Goal: Task Accomplishment & Management: Use online tool/utility

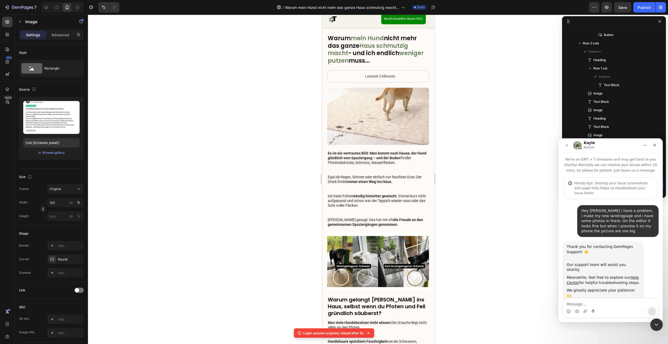
scroll to position [744, 0]
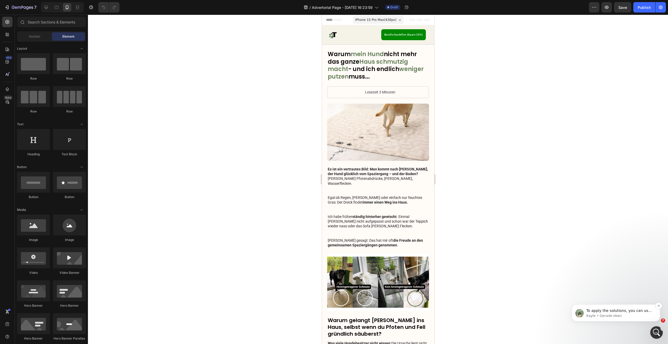
click at [632, 311] on p "To apply the solutions, you can use the following methods: copy/paste elements/…" at bounding box center [619, 310] width 67 height 5
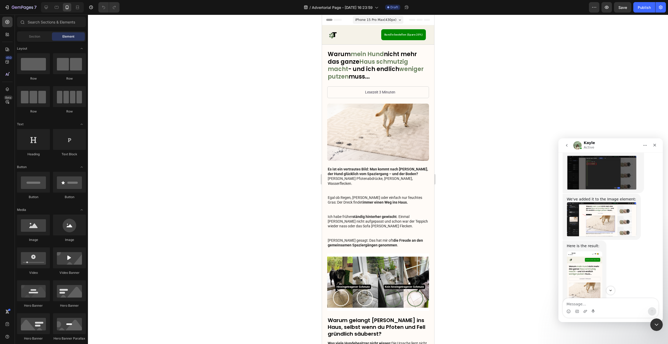
scroll to position [952, 0]
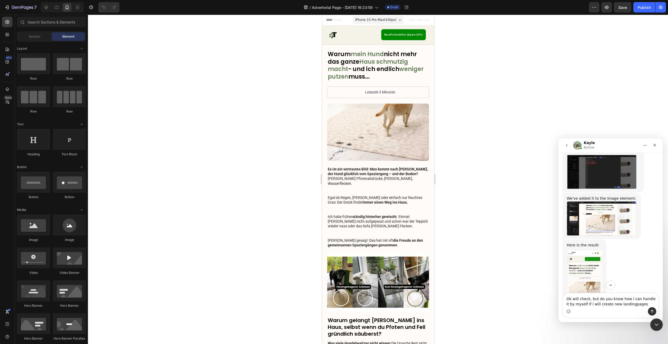
type textarea "Ok will check, but do you know how i can handle it by myself if i will create n…"
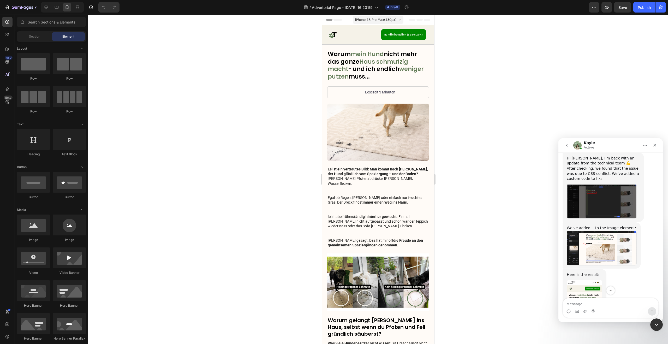
scroll to position [877, 0]
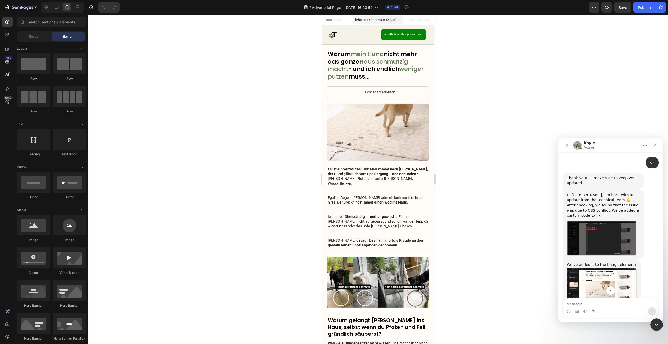
click at [599, 221] on img "Kayle sagt…" at bounding box center [602, 238] width 70 height 35
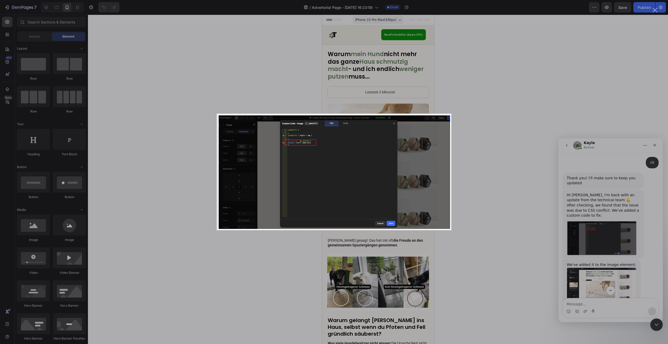
click at [300, 146] on img "Schließen" at bounding box center [334, 171] width 235 height 117
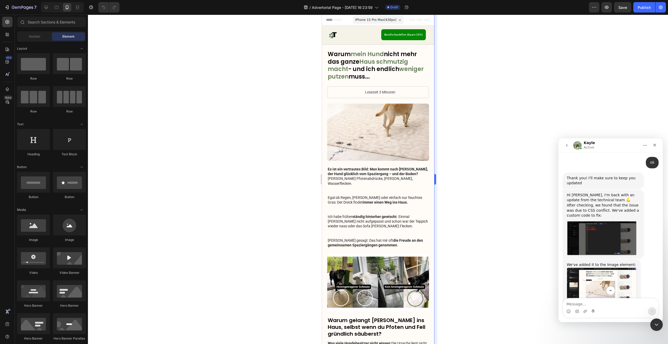
drag, startPoint x: 300, startPoint y: 146, endPoint x: 435, endPoint y: 167, distance: 136.2
click at [300, 146] on div at bounding box center [378, 179] width 580 height 329
click at [575, 221] on img "Kayle sagt…" at bounding box center [602, 238] width 70 height 35
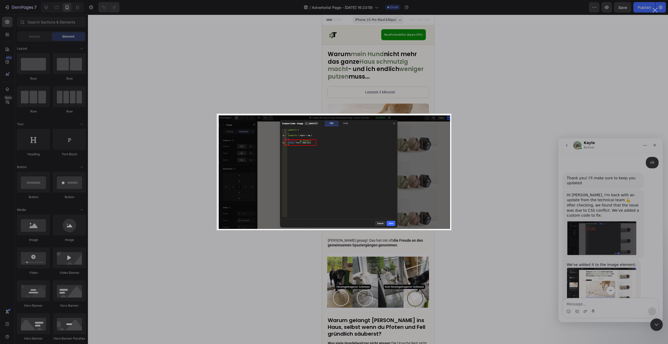
click at [497, 140] on div "Intercom Messenger" at bounding box center [334, 172] width 668 height 344
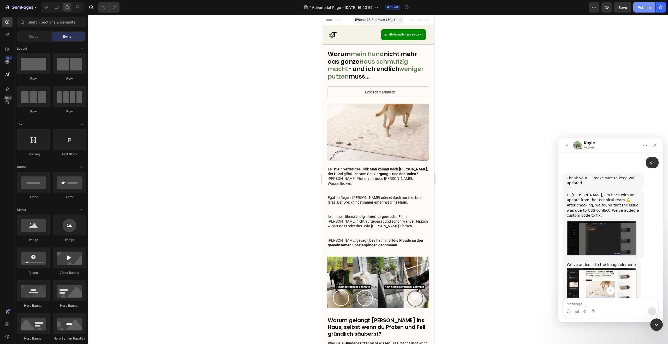
click at [646, 9] on div "Publish" at bounding box center [644, 7] width 13 height 5
click at [608, 9] on icon "button" at bounding box center [606, 7] width 5 height 5
click at [591, 301] on textarea "Message…" at bounding box center [610, 302] width 95 height 9
click at [388, 9] on span "Published" at bounding box center [394, 7] width 14 height 5
click at [596, 9] on icon "button" at bounding box center [593, 7] width 5 height 5
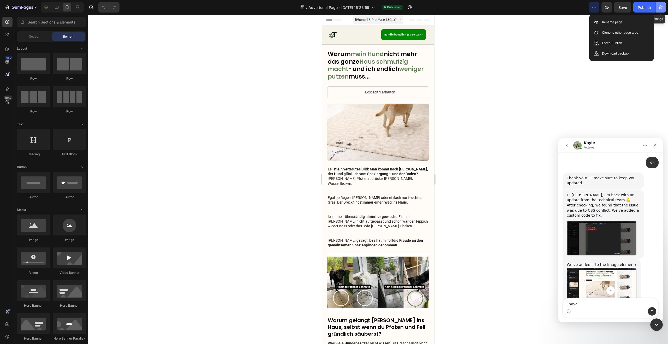
click at [662, 8] on icon "button" at bounding box center [661, 7] width 4 height 4
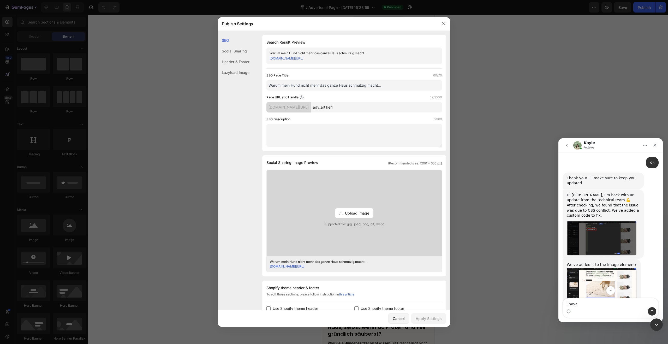
click at [500, 50] on div at bounding box center [334, 172] width 668 height 344
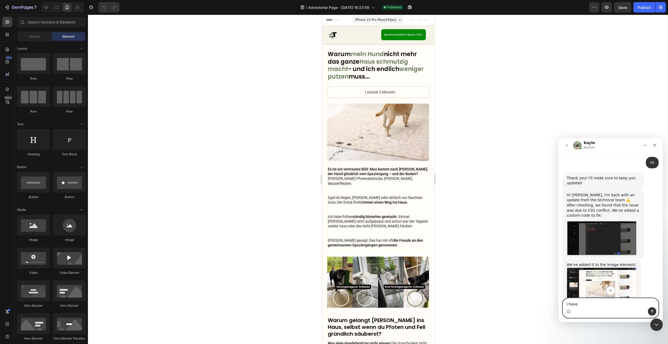
click at [586, 305] on textarea "i have" at bounding box center [610, 302] width 95 height 9
type textarea "i have checked it doesnt work"
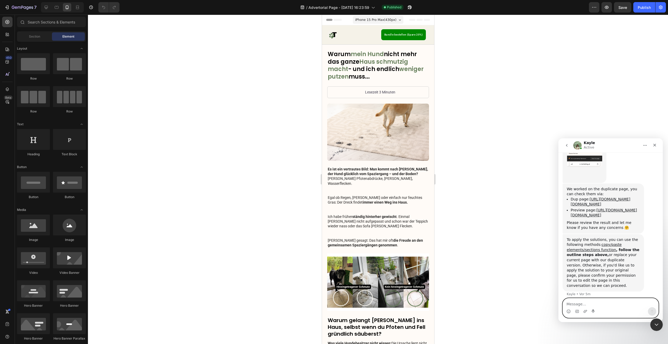
scroll to position [1152, 0]
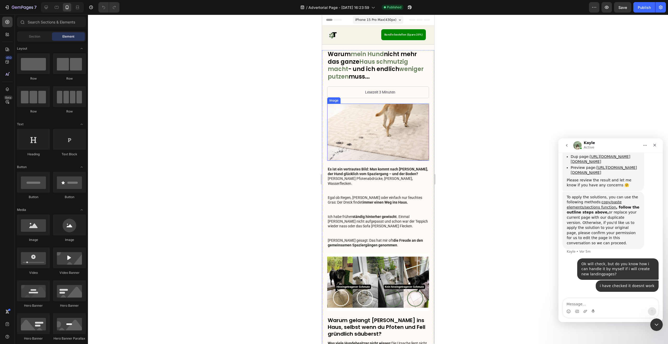
click at [372, 123] on img at bounding box center [378, 132] width 102 height 57
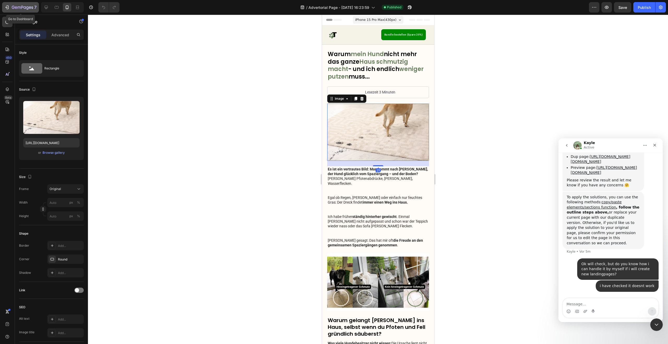
click at [11, 5] on div "7" at bounding box center [20, 7] width 32 height 6
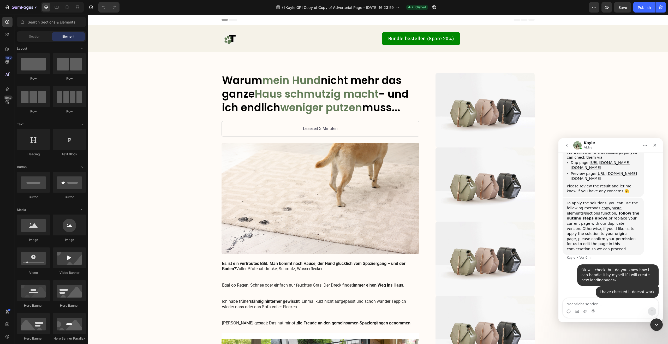
scroll to position [1131, 0]
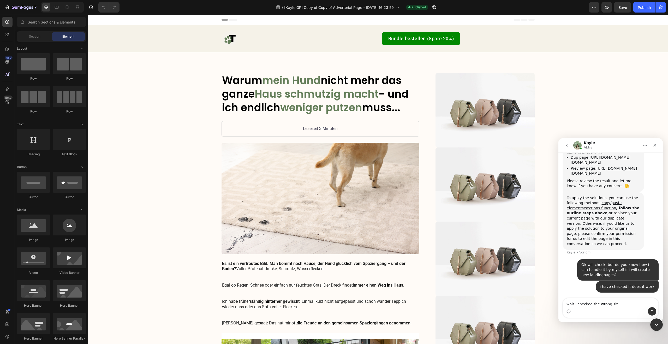
type textarea "wait i checked the wrong site"
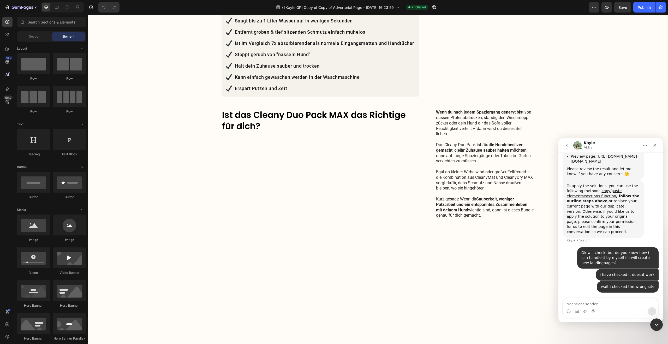
scroll to position [740, 0]
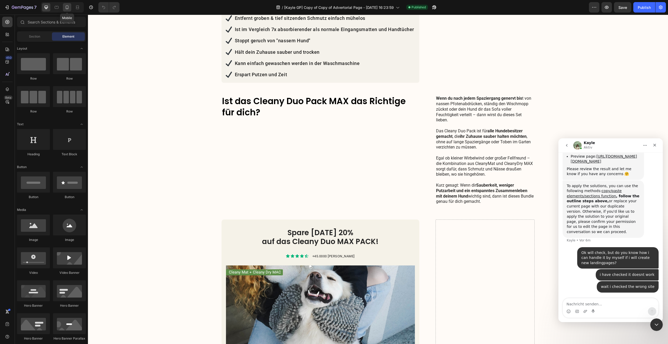
click at [69, 10] on icon at bounding box center [66, 7] width 5 height 5
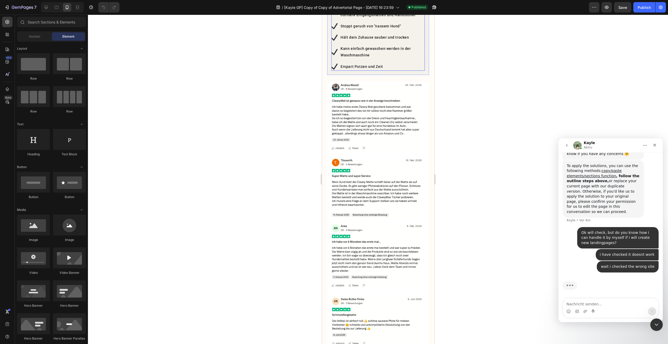
scroll to position [570, 0]
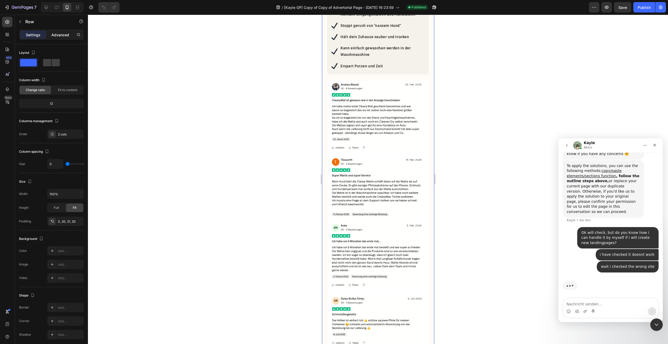
click at [58, 38] on div "Advanced" at bounding box center [60, 35] width 26 height 8
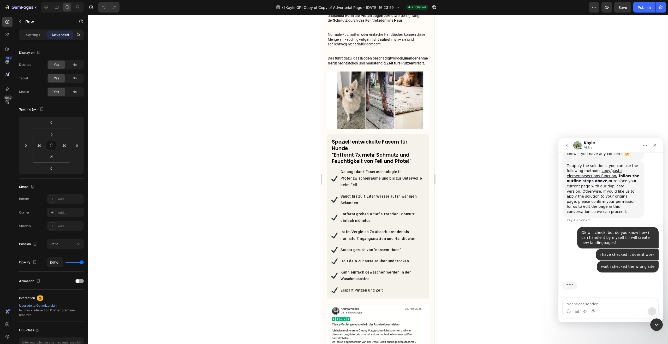
scroll to position [211, 0]
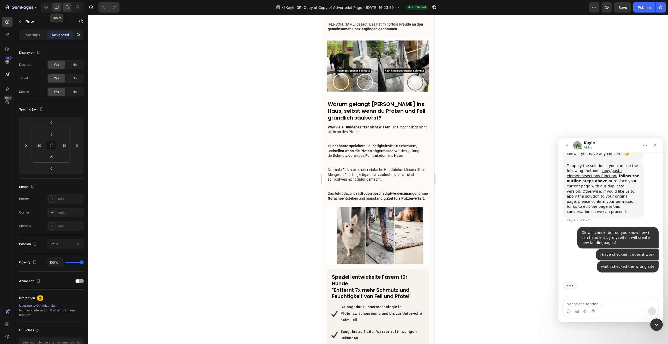
click at [57, 10] on div at bounding box center [56, 7] width 8 height 8
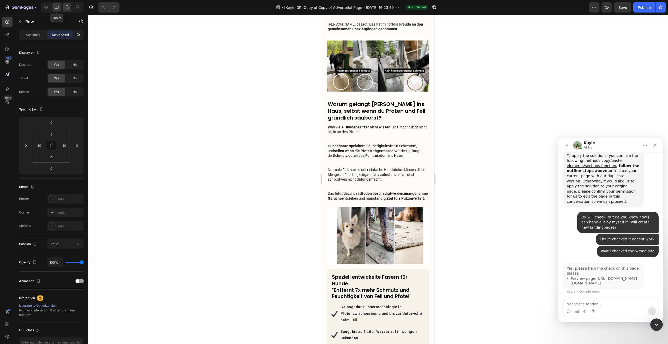
type input "24"
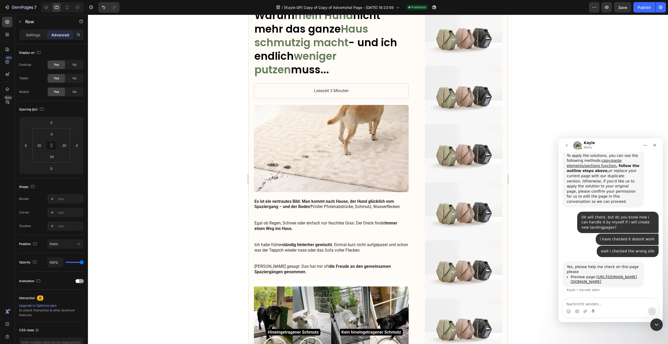
scroll to position [40, 0]
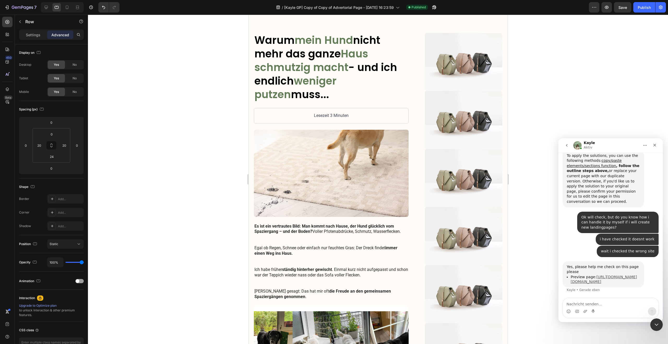
click at [589, 275] on link "[URL][DOMAIN_NAME][DOMAIN_NAME]" at bounding box center [603, 279] width 66 height 9
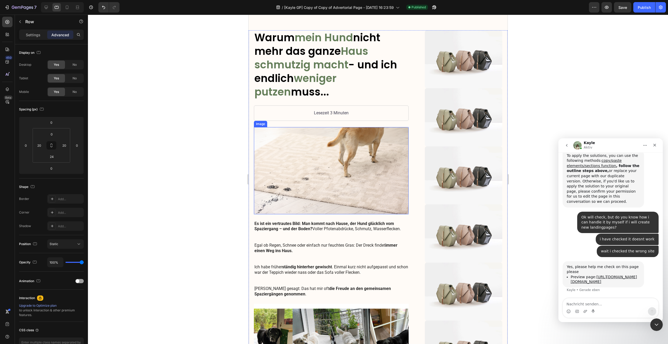
scroll to position [0, 0]
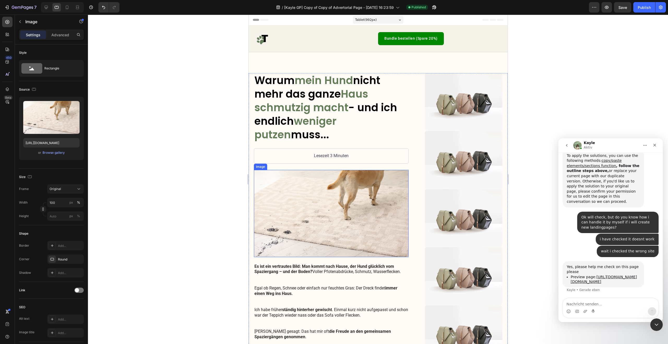
click at [339, 192] on img at bounding box center [331, 213] width 155 height 87
click at [461, 103] on img at bounding box center [462, 102] width 77 height 58
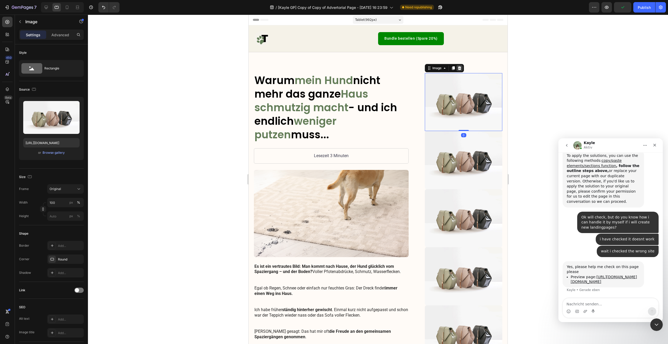
click at [457, 70] on icon at bounding box center [459, 68] width 4 height 4
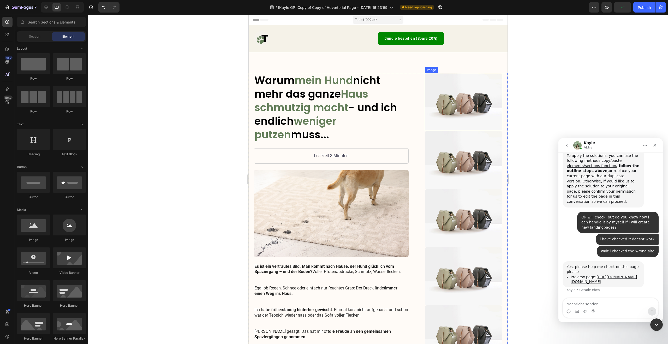
click at [462, 91] on img at bounding box center [462, 102] width 77 height 58
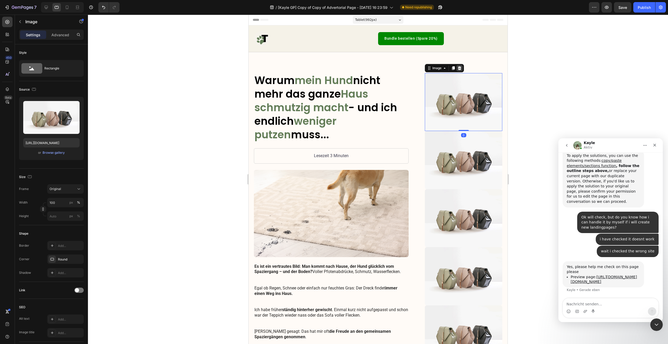
click at [457, 68] on icon at bounding box center [459, 68] width 4 height 4
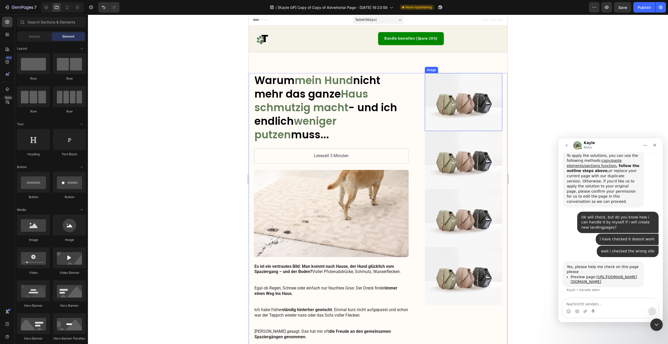
click at [458, 89] on img at bounding box center [462, 102] width 77 height 58
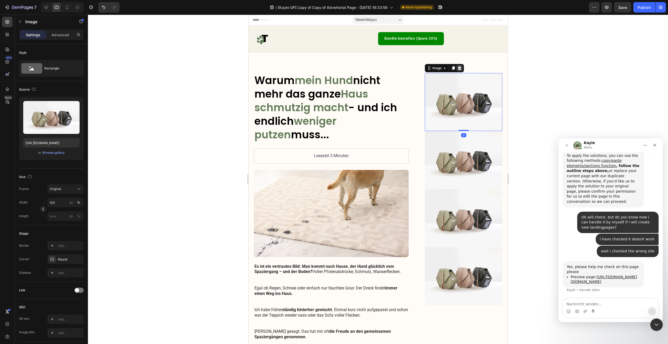
click at [457, 65] on div at bounding box center [459, 68] width 6 height 6
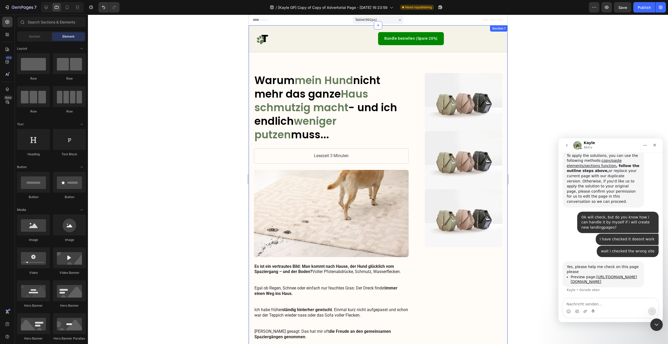
click at [457, 88] on img at bounding box center [462, 102] width 77 height 58
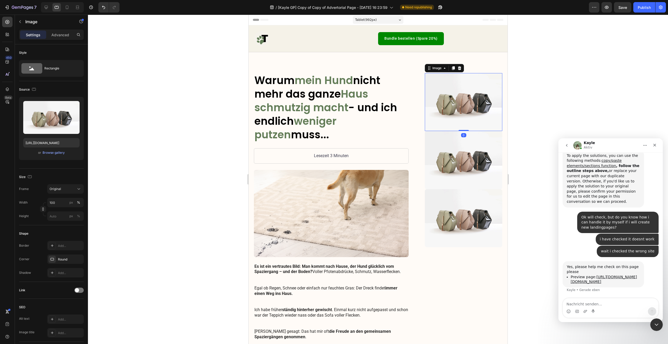
click at [457, 71] on div at bounding box center [459, 68] width 6 height 6
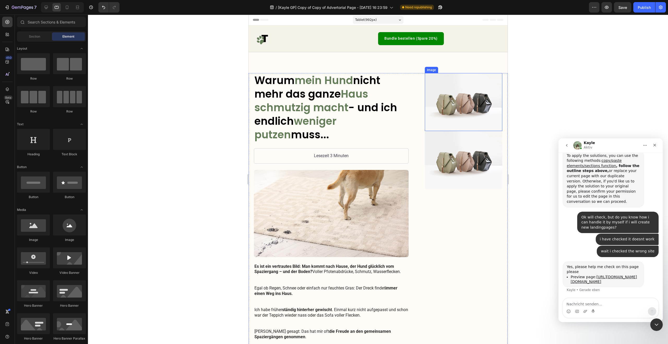
click at [459, 88] on img at bounding box center [462, 102] width 77 height 58
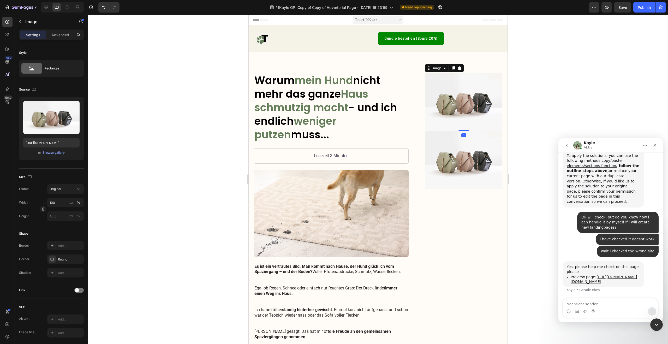
click at [458, 69] on icon at bounding box center [459, 68] width 3 height 4
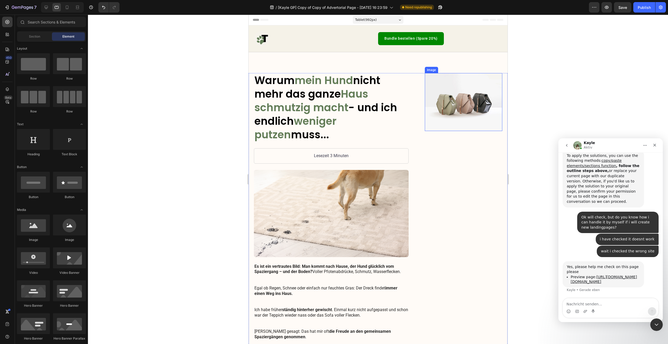
click at [456, 104] on img at bounding box center [462, 102] width 77 height 58
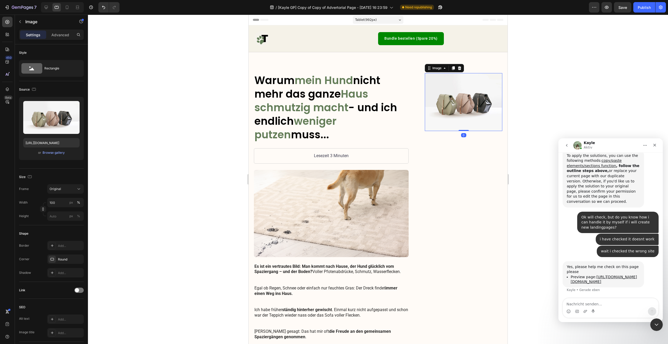
click at [457, 68] on icon at bounding box center [459, 68] width 4 height 4
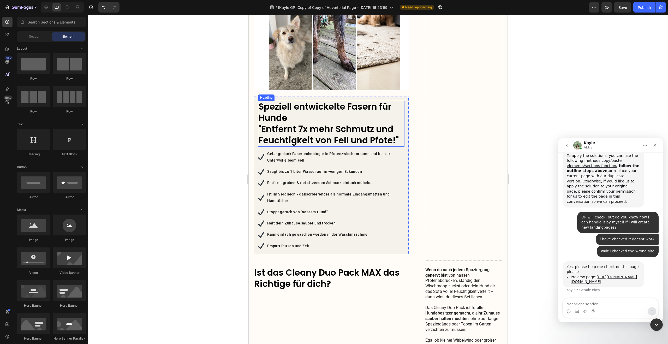
scroll to position [705, 0]
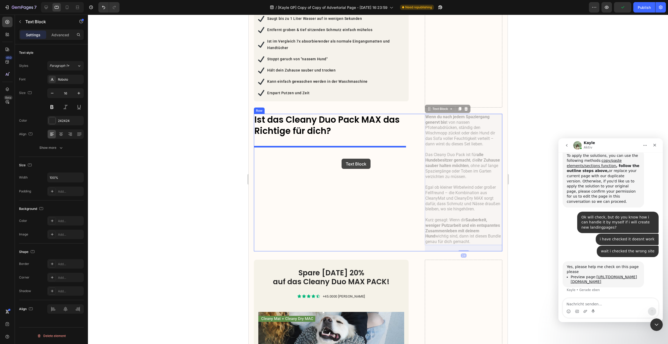
drag, startPoint x: 464, startPoint y: 150, endPoint x: 341, endPoint y: 159, distance: 122.9
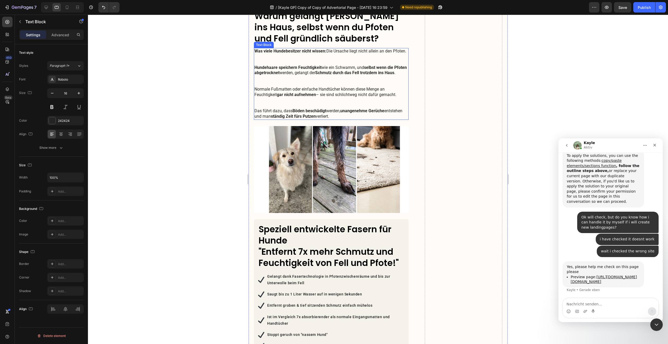
scroll to position [240, 0]
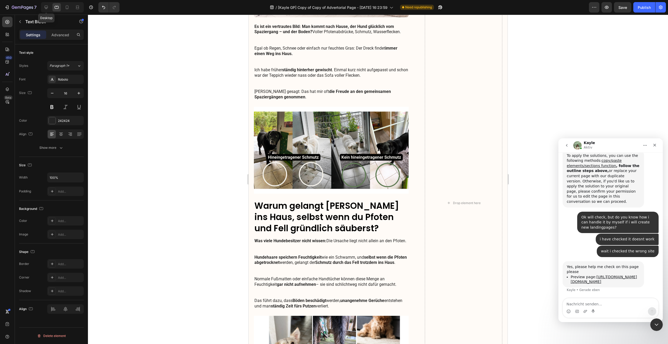
drag, startPoint x: 47, startPoint y: 7, endPoint x: 57, endPoint y: 9, distance: 10.2
click at [47, 7] on icon at bounding box center [46, 7] width 3 height 3
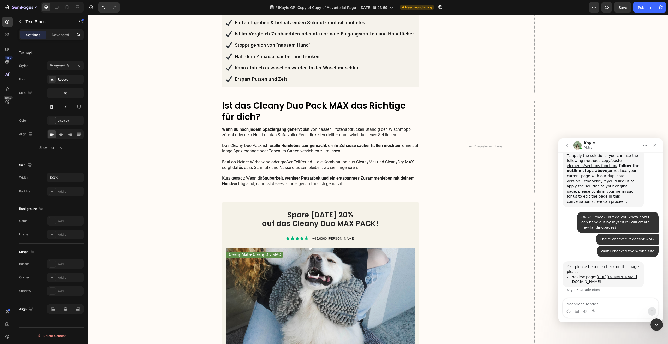
scroll to position [854, 0]
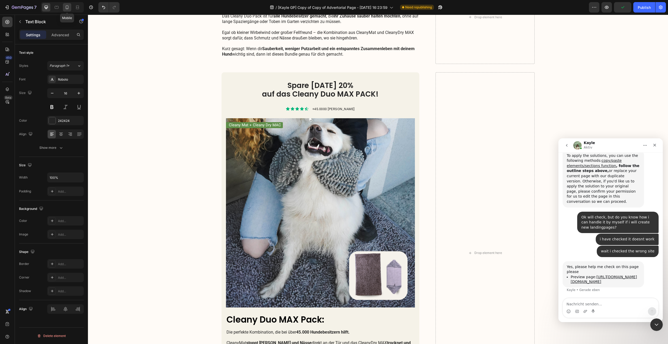
click at [65, 8] on icon at bounding box center [66, 7] width 5 height 5
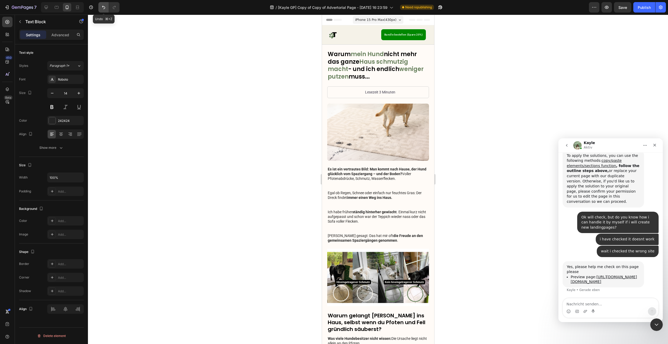
click at [105, 9] on icon "Undo/Redo" at bounding box center [103, 7] width 5 height 5
click at [54, 8] on icon at bounding box center [56, 7] width 5 height 5
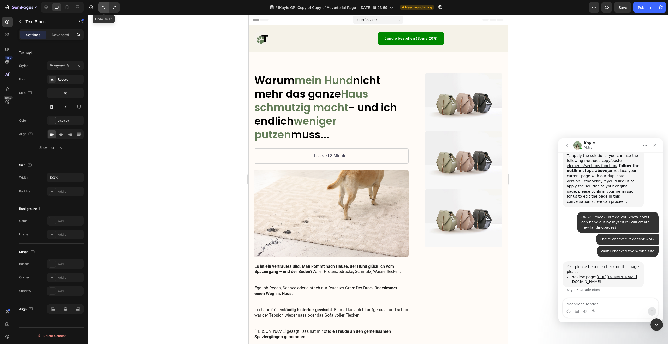
click at [107, 6] on button "Undo/Redo" at bounding box center [103, 7] width 10 height 10
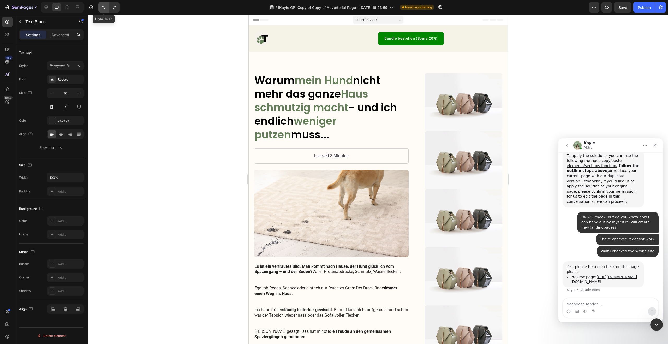
click at [107, 6] on button "Undo/Redo" at bounding box center [103, 7] width 10 height 10
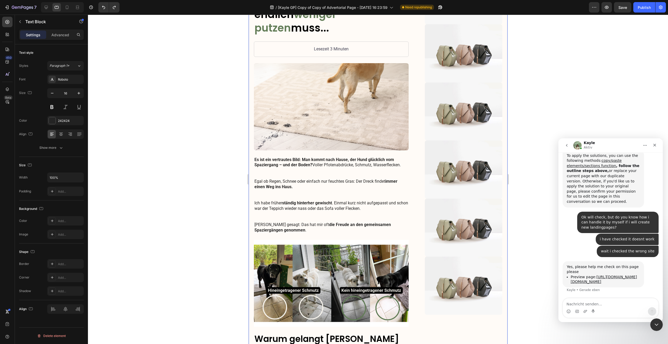
scroll to position [207, 0]
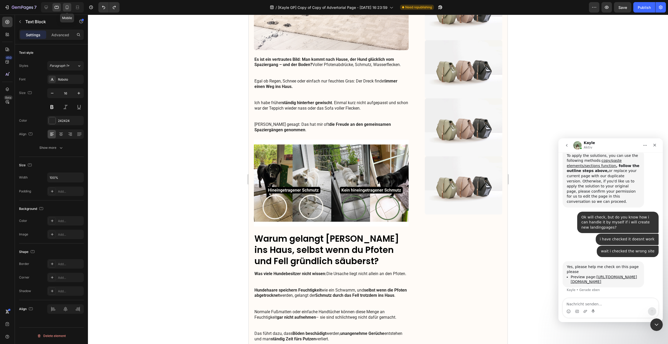
click at [70, 8] on div at bounding box center [67, 7] width 8 height 8
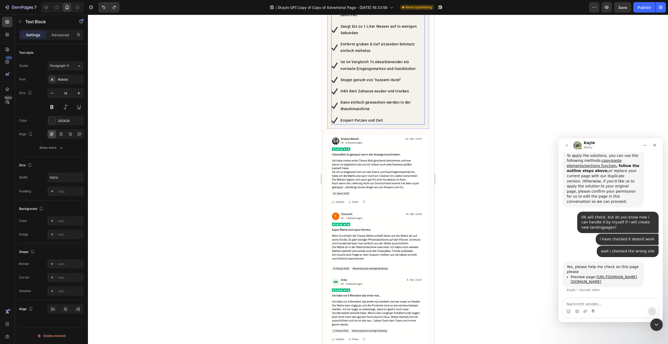
scroll to position [516, 0]
click at [49, 9] on div at bounding box center [46, 7] width 8 height 8
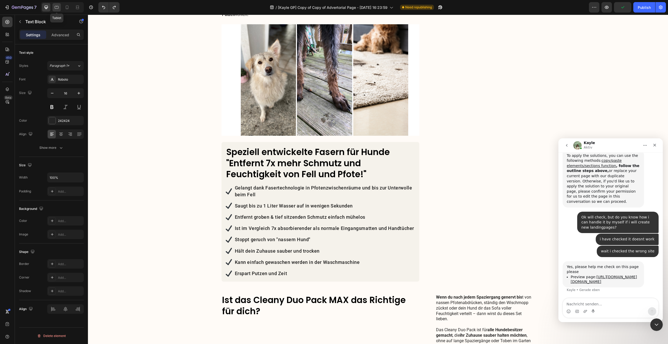
click at [57, 6] on icon at bounding box center [56, 7] width 5 height 5
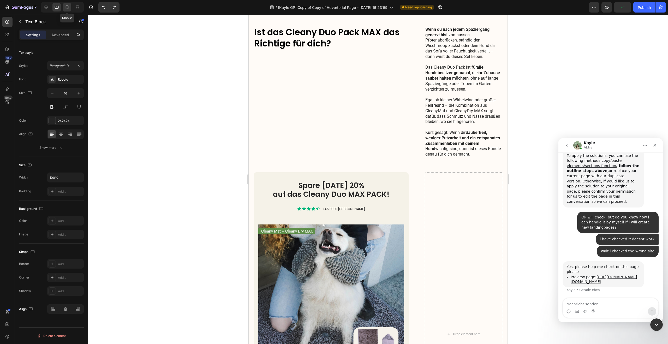
click at [65, 7] on icon at bounding box center [66, 7] width 5 height 5
type input "14"
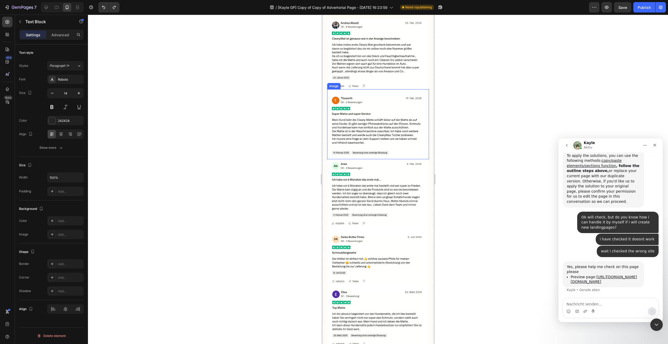
scroll to position [470, 0]
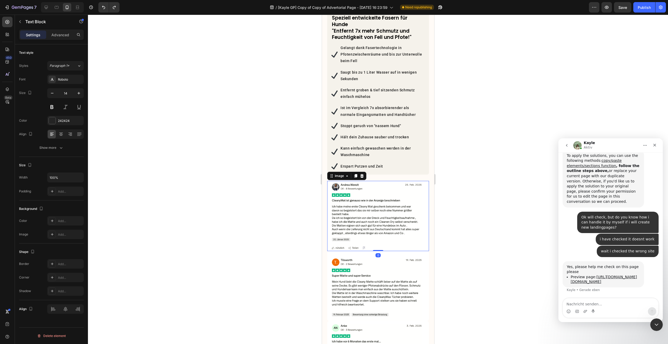
click at [360, 181] on img at bounding box center [378, 216] width 102 height 70
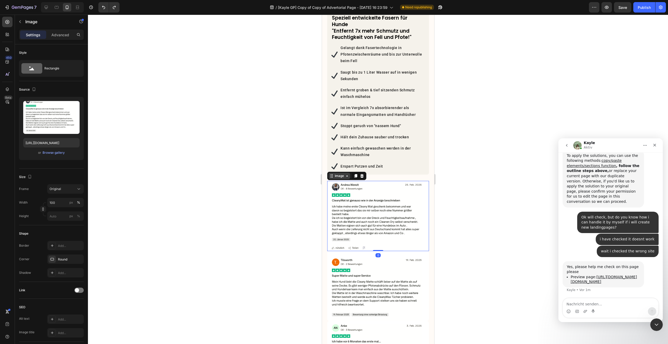
click at [344, 176] on div "Image" at bounding box center [338, 175] width 11 height 5
click at [22, 21] on icon "button" at bounding box center [20, 22] width 4 height 4
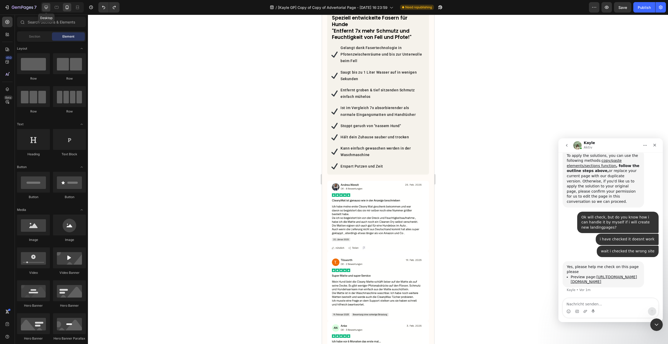
click at [48, 9] on icon at bounding box center [46, 7] width 5 height 5
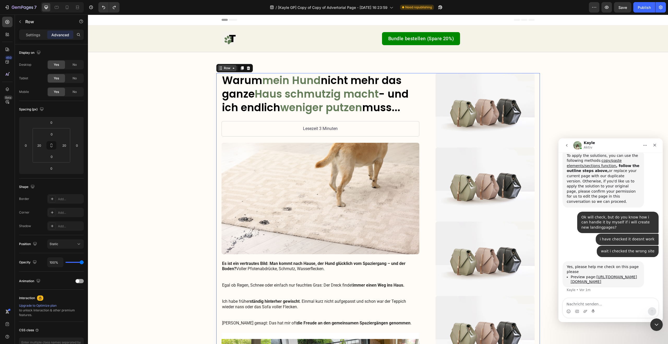
click at [233, 71] on div "Row" at bounding box center [227, 68] width 19 height 6
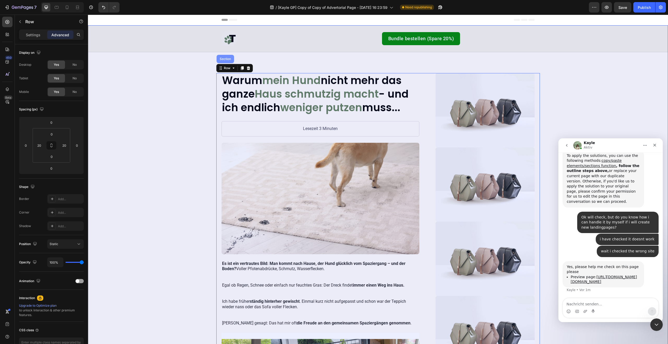
click at [222, 59] on div "Section" at bounding box center [225, 58] width 13 height 3
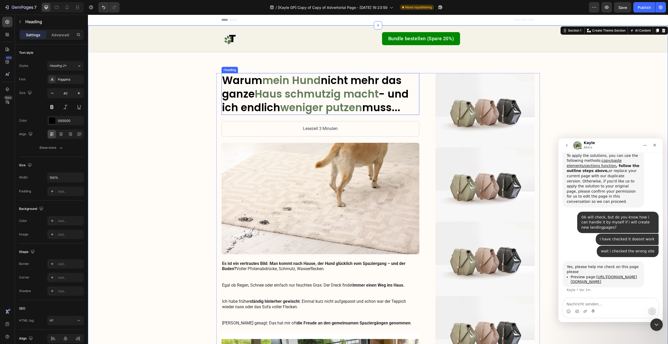
click at [245, 87] on h1 "Warum mein Hund nicht mehr das ganze Haus schmutzig macht - und ich endlich wen…" at bounding box center [320, 94] width 198 height 42
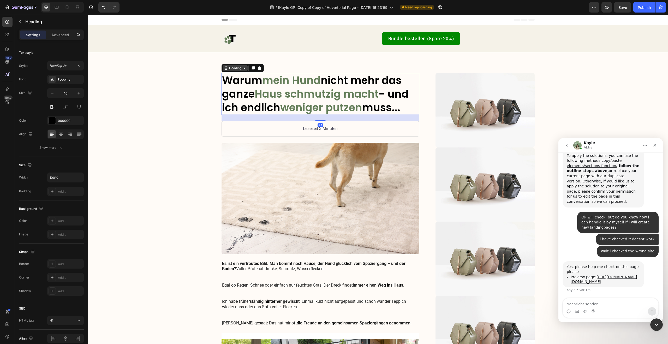
click at [234, 69] on div "Heading" at bounding box center [235, 68] width 14 height 5
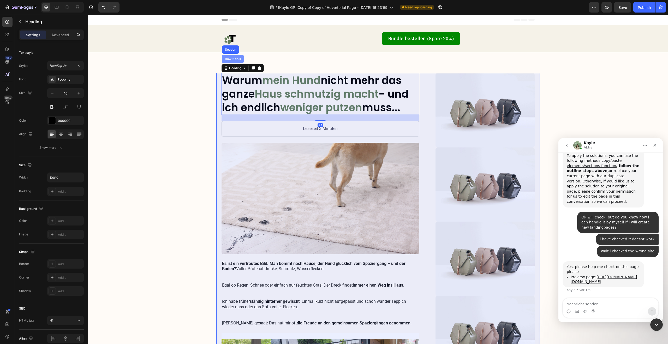
click at [232, 63] on div "Row 2 cols" at bounding box center [233, 59] width 22 height 8
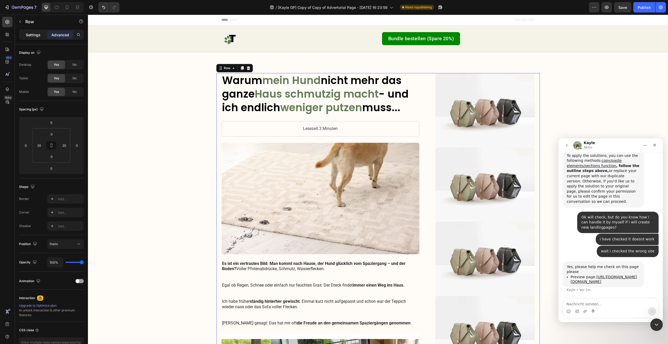
click at [30, 36] on p "Settings" at bounding box center [33, 34] width 15 height 5
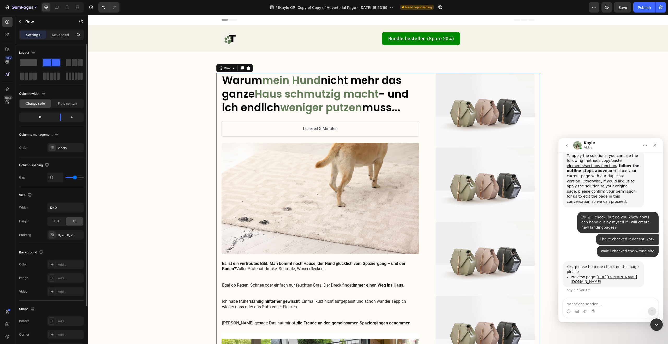
click at [33, 62] on span at bounding box center [28, 62] width 17 height 7
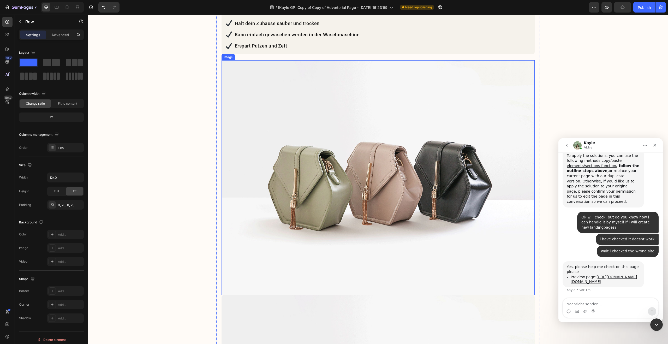
scroll to position [731, 0]
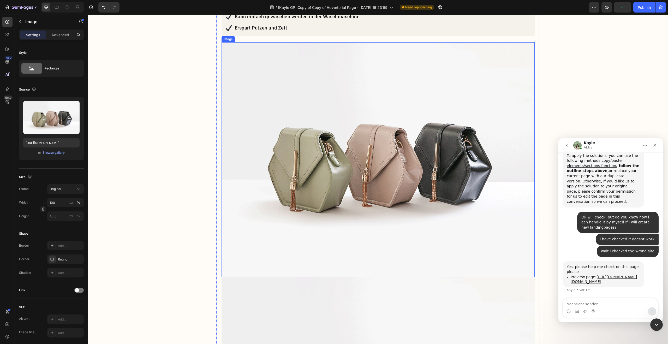
click at [430, 135] on img at bounding box center [377, 159] width 313 height 235
click at [56, 152] on div "Browse gallery" at bounding box center [54, 152] width 22 height 5
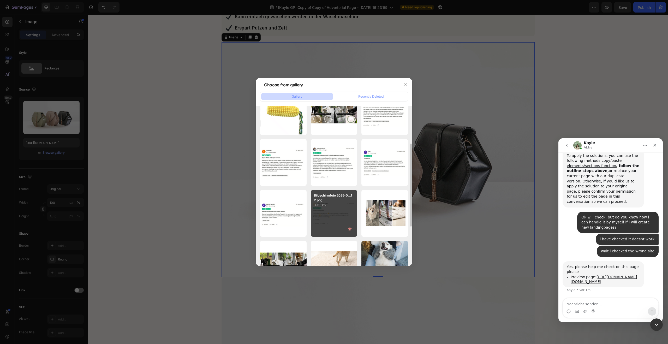
scroll to position [73, 0]
click at [342, 206] on p "39.15 kb" at bounding box center [334, 204] width 40 height 5
type input "[URL][DOMAIN_NAME]"
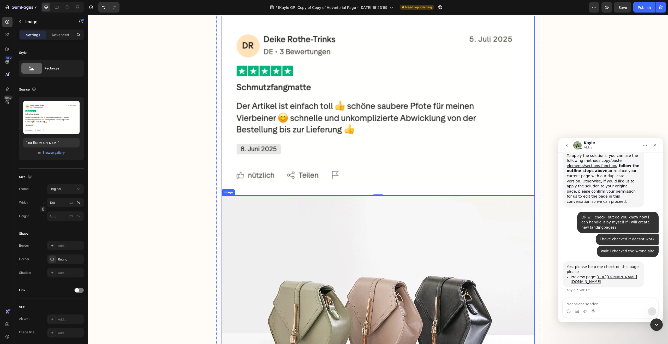
scroll to position [822, 0]
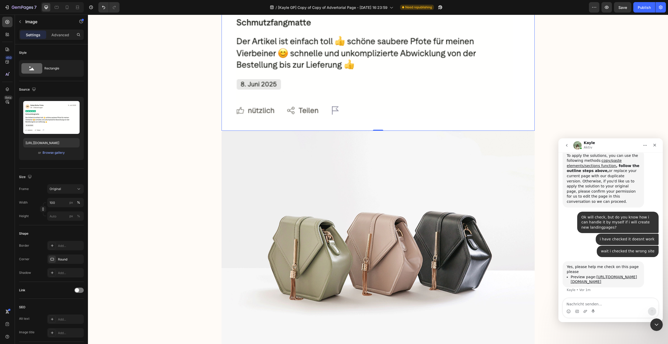
click at [378, 131] on img at bounding box center [377, 41] width 313 height 180
click at [355, 225] on img at bounding box center [377, 248] width 313 height 235
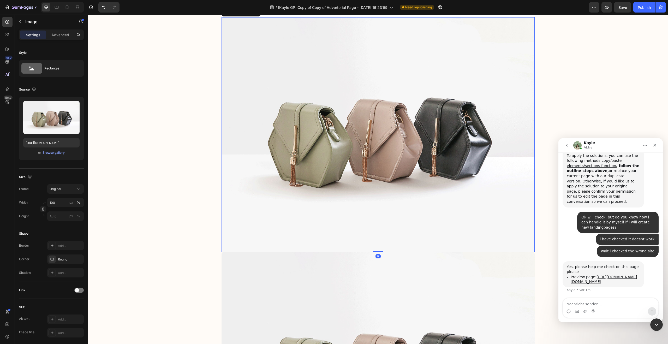
scroll to position [936, 0]
click at [52, 154] on div "Browse gallery" at bounding box center [54, 152] width 22 height 5
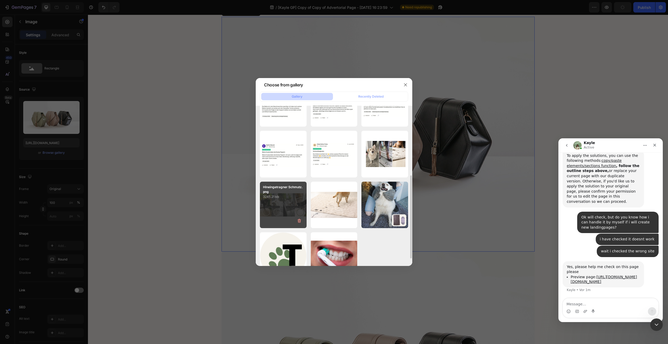
scroll to position [133, 0]
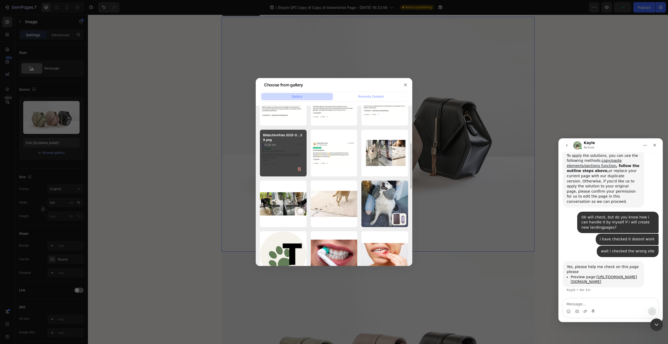
click at [288, 149] on div "Bildschirmfoto 2025-0...39.png 39.56 kb" at bounding box center [283, 153] width 47 height 47
type input "https://cdn.shopify.com/s/files/1/0548/7978/0952/files/gempages_458127380590887…"
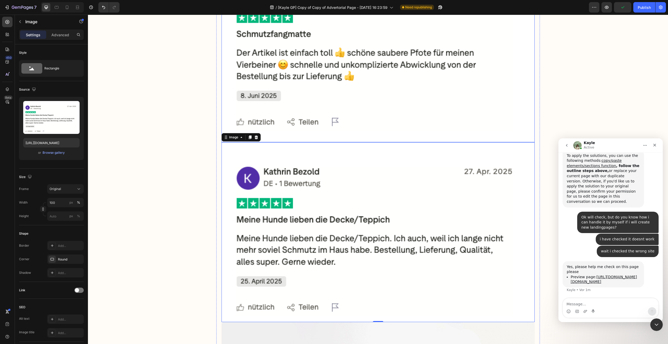
scroll to position [905, 0]
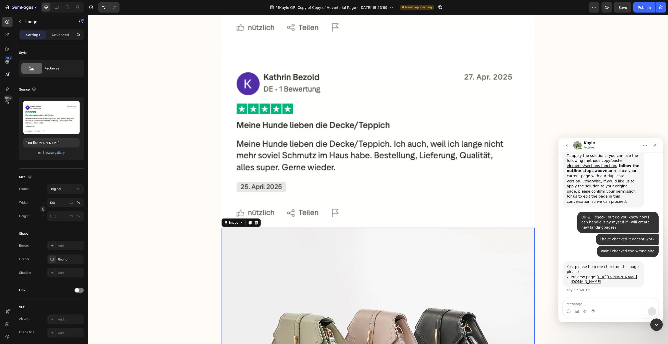
click at [387, 249] on img at bounding box center [377, 344] width 313 height 235
click at [54, 154] on div "Browse gallery" at bounding box center [54, 152] width 22 height 5
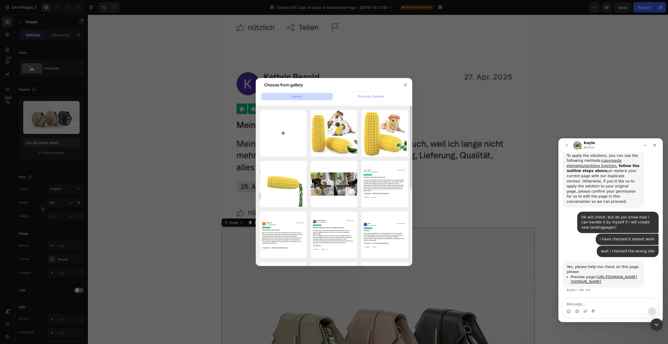
click at [285, 141] on input "file" at bounding box center [283, 133] width 47 height 47
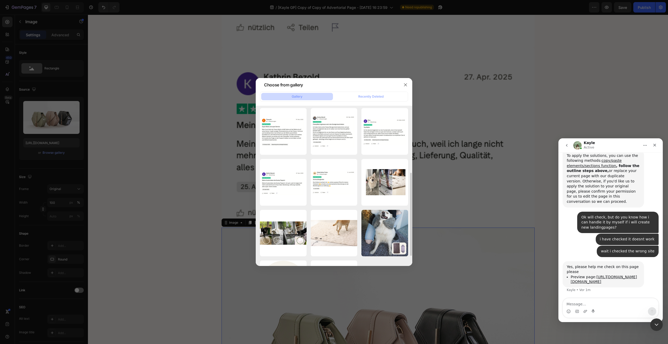
scroll to position [118, 0]
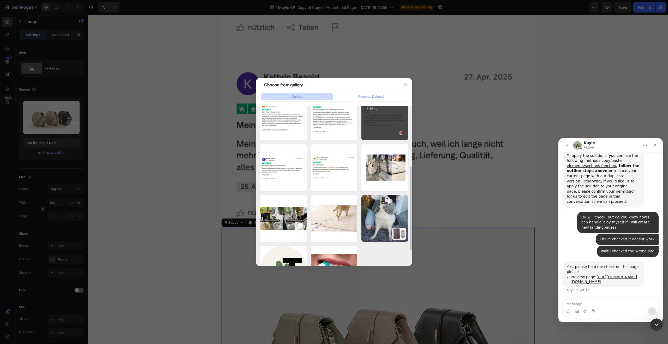
click at [383, 122] on div "Bildschirmfoto 2025-0...03.png 48.89 kb" at bounding box center [384, 116] width 47 height 47
type input "https://cdn.shopify.com/s/files/1/0548/7978/0952/files/gempages_458127380590887…"
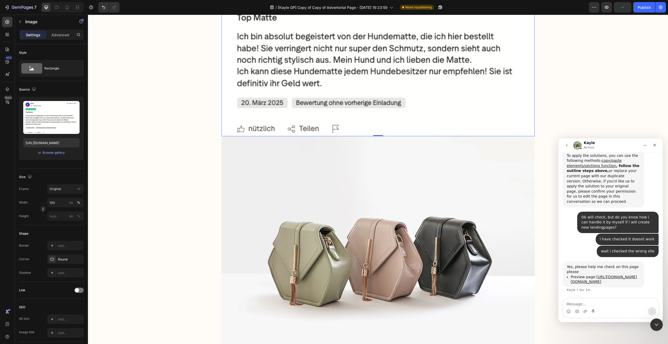
scroll to position [1177, 0]
click at [384, 172] on img at bounding box center [377, 253] width 313 height 235
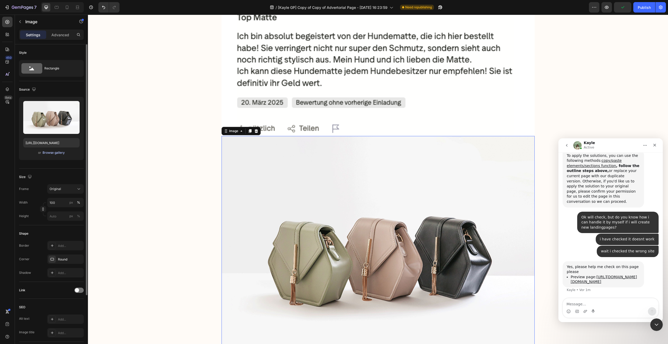
click at [49, 154] on div "Browse gallery" at bounding box center [54, 152] width 22 height 5
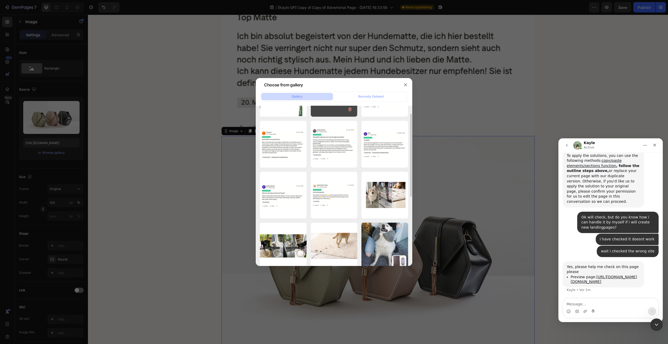
scroll to position [91, 0]
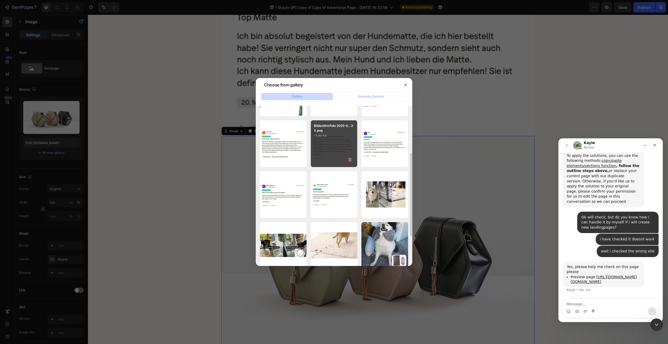
click at [338, 142] on div "Bildschirmfoto 2025-0...36.png 75.80 kb" at bounding box center [334, 143] width 47 height 47
type input "[URL][DOMAIN_NAME]"
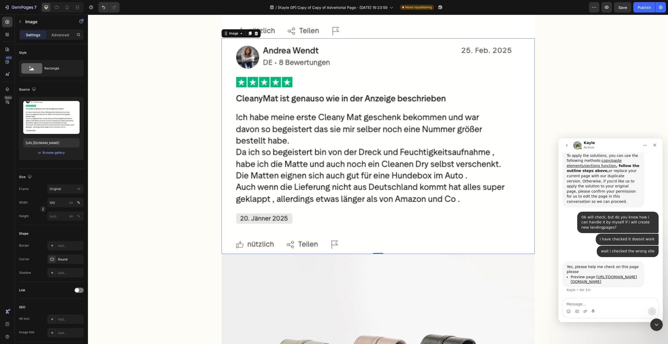
scroll to position [1445, 0]
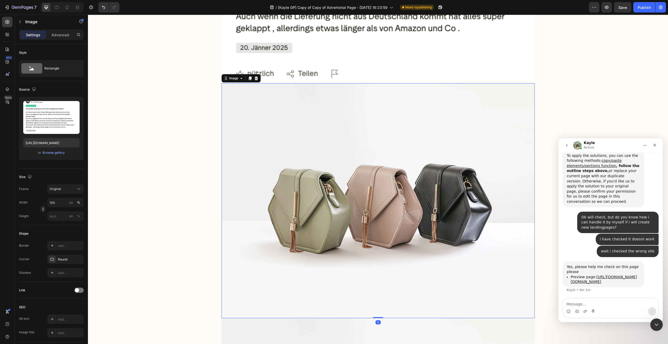
click at [298, 180] on img at bounding box center [377, 200] width 313 height 235
click at [44, 153] on div "Browse gallery" at bounding box center [54, 152] width 22 height 5
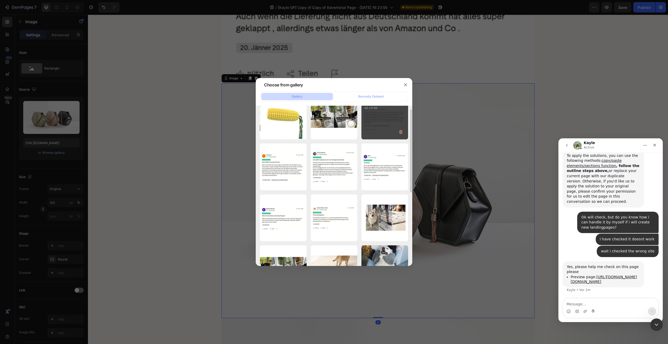
scroll to position [68, 0]
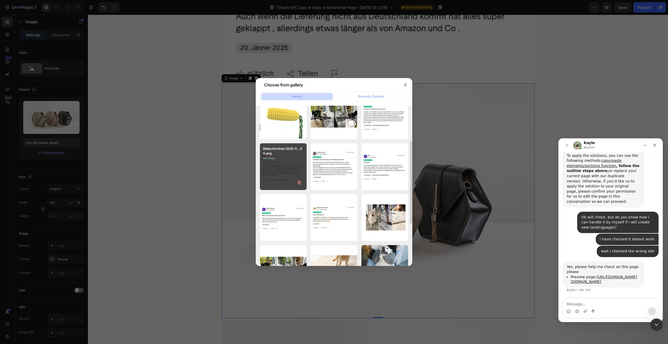
click at [273, 163] on div "Bildschirmfoto 2025-0...00.png 64.18 kb" at bounding box center [283, 166] width 47 height 47
type input "[URL][DOMAIN_NAME]"
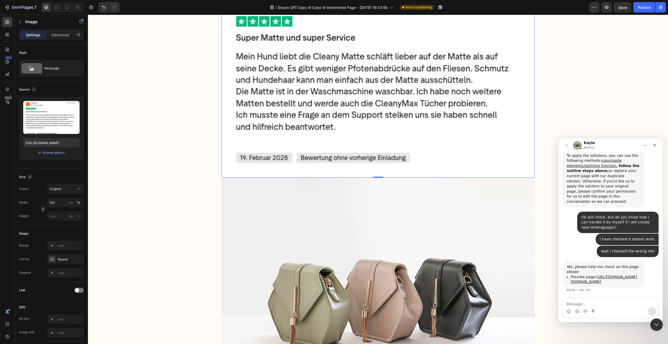
scroll to position [1574, 0]
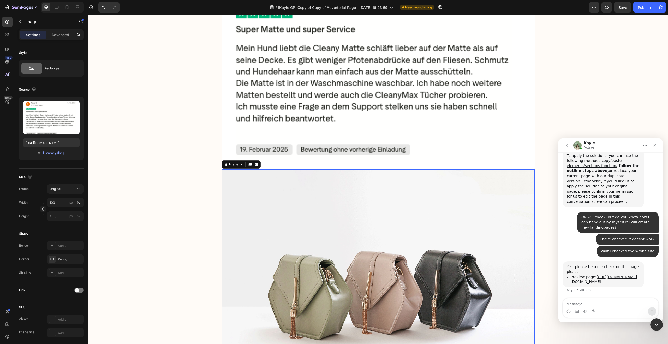
click at [344, 209] on img at bounding box center [377, 286] width 313 height 235
click at [58, 153] on div "Browse gallery" at bounding box center [54, 152] width 22 height 5
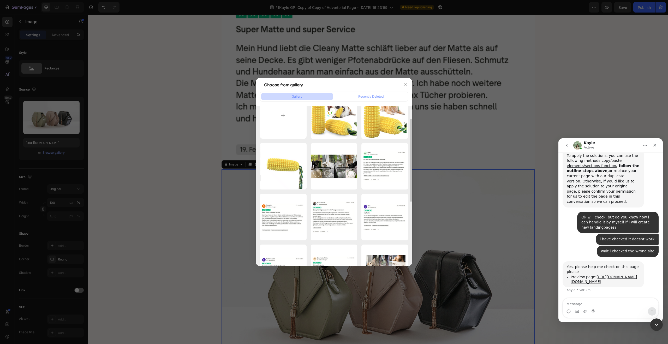
scroll to position [22, 0]
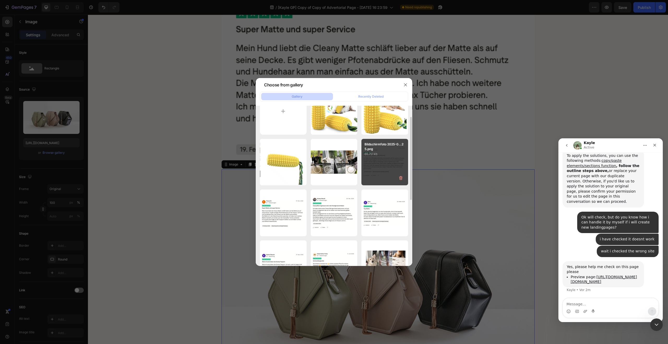
click at [372, 169] on div "Bildschirmfoto 2025-0...25.png 65.70 kb" at bounding box center [384, 162] width 47 height 47
type input "https://cdn.shopify.com/s/files/1/0548/7978/0952/files/gempages_458127380590887…"
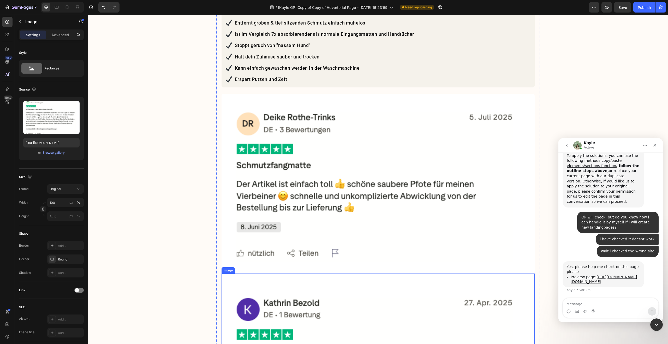
scroll to position [615, 0]
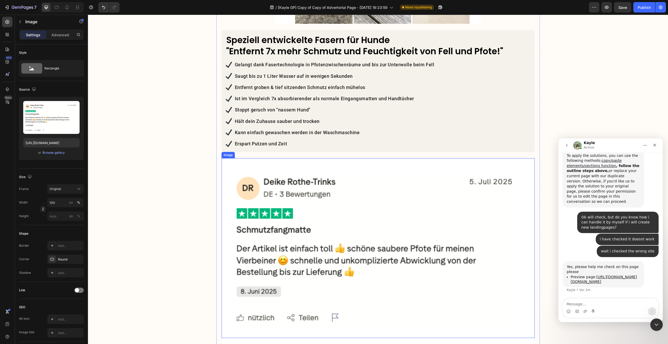
click at [356, 186] on img at bounding box center [377, 248] width 313 height 180
click at [57, 203] on input "100" at bounding box center [65, 202] width 37 height 9
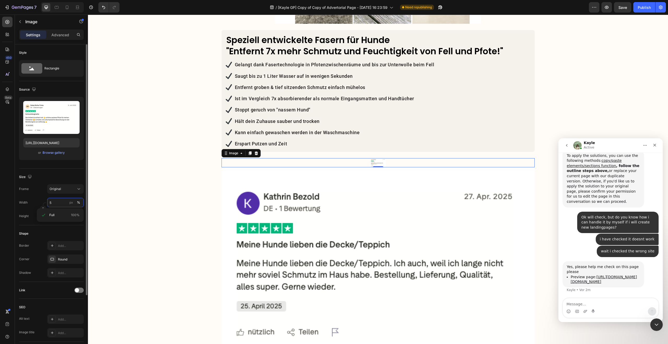
type input "50"
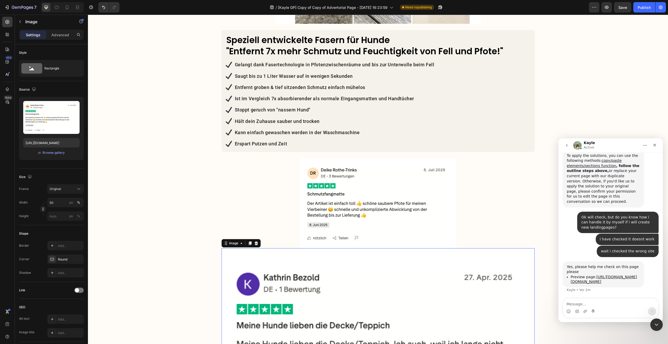
click at [278, 293] on img at bounding box center [377, 338] width 313 height 180
click at [50, 200] on input "100" at bounding box center [65, 202] width 37 height 9
type input "50"
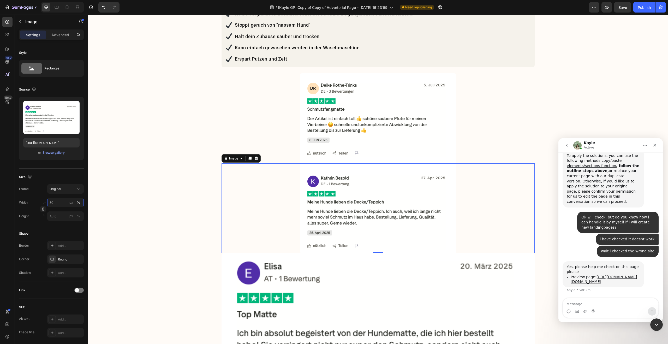
scroll to position [740, 0]
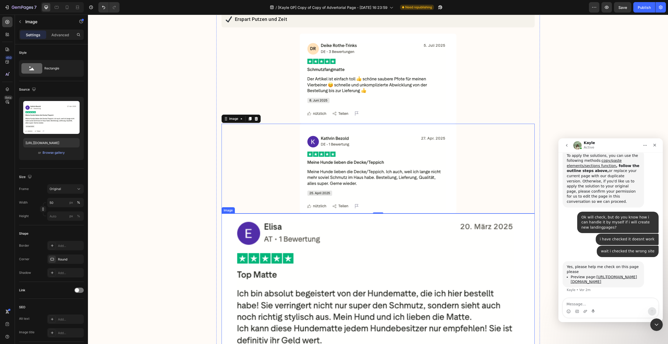
click at [346, 234] on img at bounding box center [377, 303] width 313 height 180
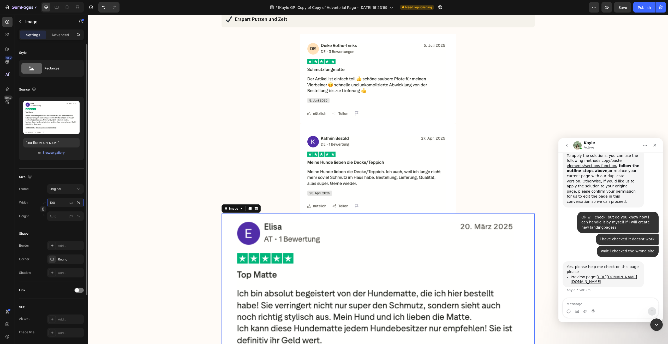
click at [59, 200] on input "100" at bounding box center [65, 202] width 37 height 9
type input "50"
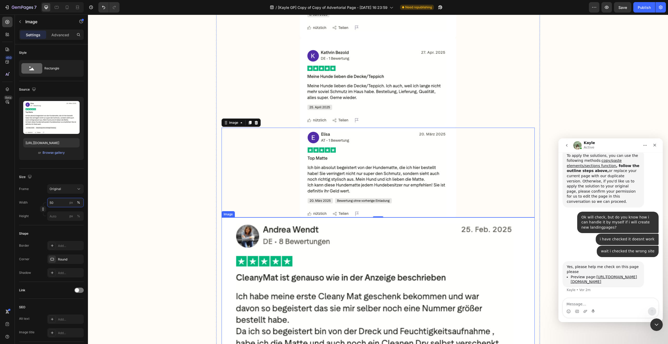
scroll to position [828, 0]
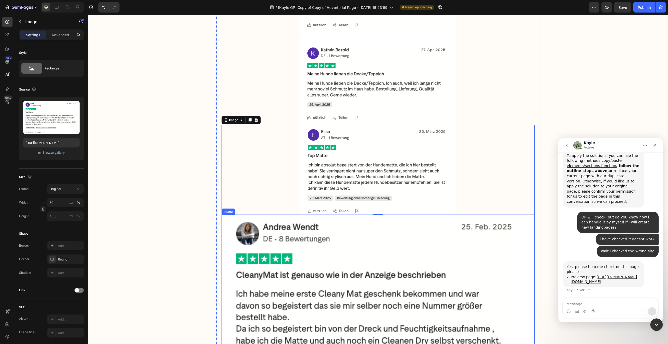
click at [354, 280] on img at bounding box center [377, 323] width 313 height 216
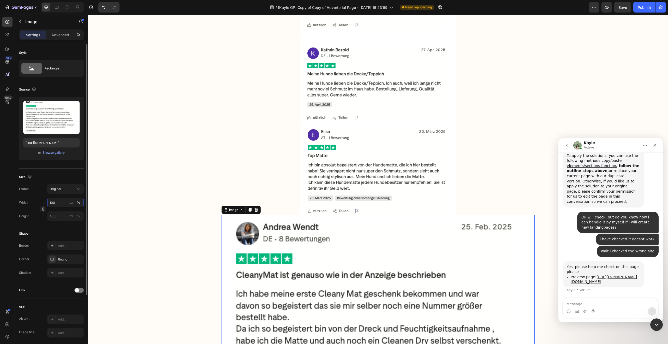
click at [56, 201] on input "100" at bounding box center [65, 202] width 37 height 9
type input "50"
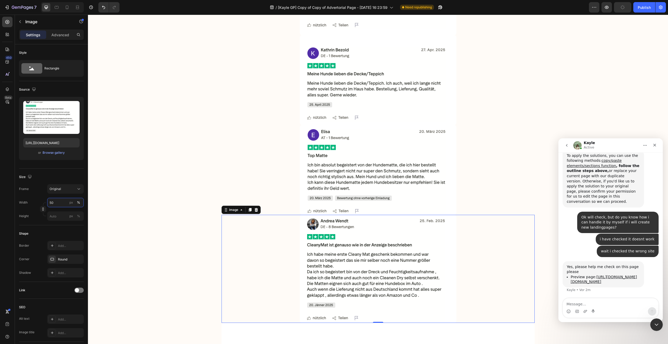
scroll to position [928, 0]
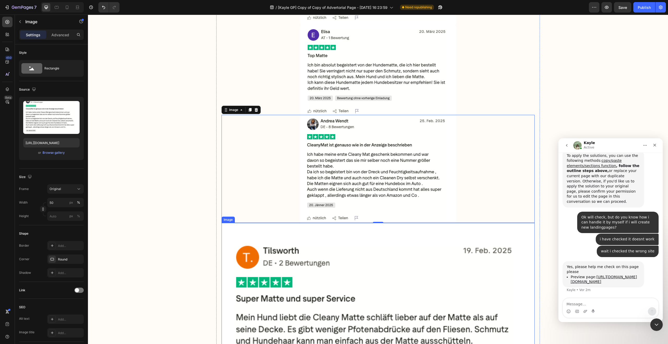
click at [348, 244] on img at bounding box center [377, 331] width 313 height 216
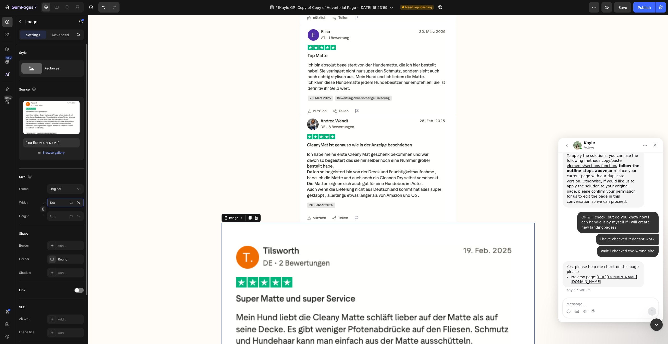
click at [54, 201] on input "100" at bounding box center [65, 202] width 37 height 9
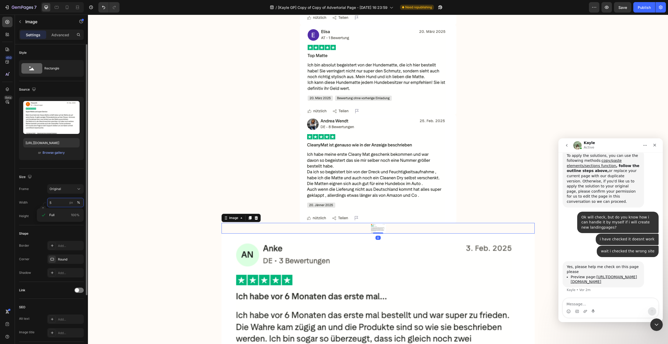
type input "50"
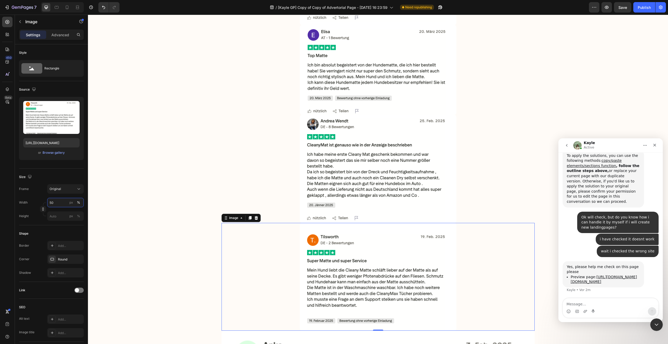
scroll to position [1044, 0]
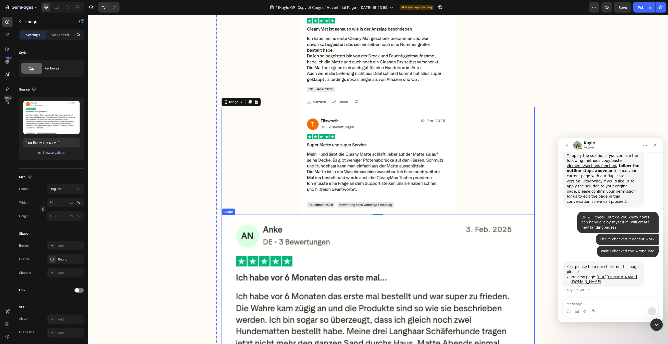
click at [348, 242] on img at bounding box center [377, 323] width 313 height 216
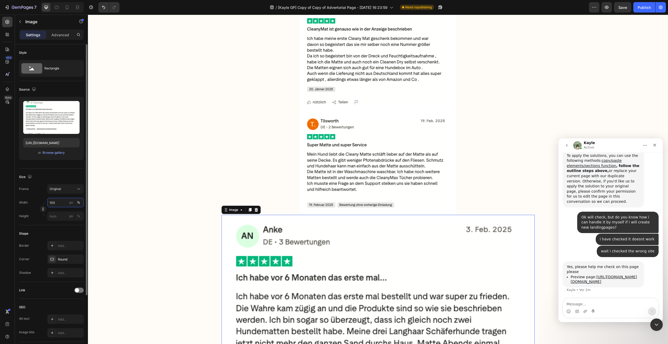
click at [50, 201] on input "100" at bounding box center [65, 202] width 37 height 9
type input "50"
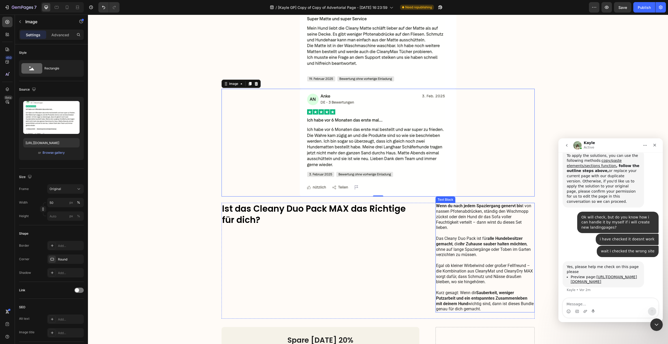
click at [446, 223] on p "Wenn du nach jedem Spaziergang genervt bis t von nassen Pfotenabdrücken, ständi…" at bounding box center [485, 246] width 98 height 87
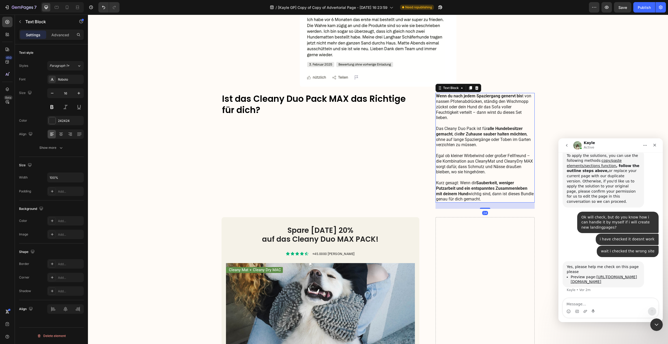
scroll to position [1282, 0]
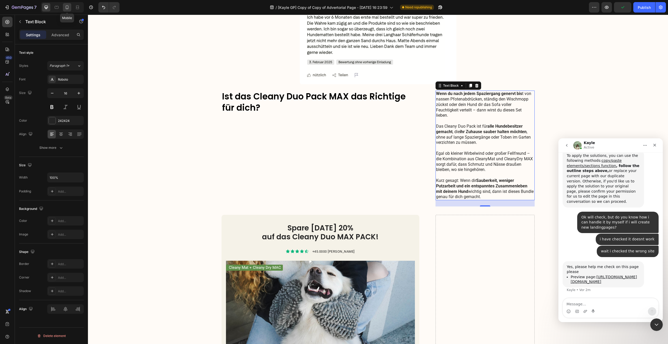
click at [67, 6] on icon at bounding box center [66, 7] width 5 height 5
type input "14"
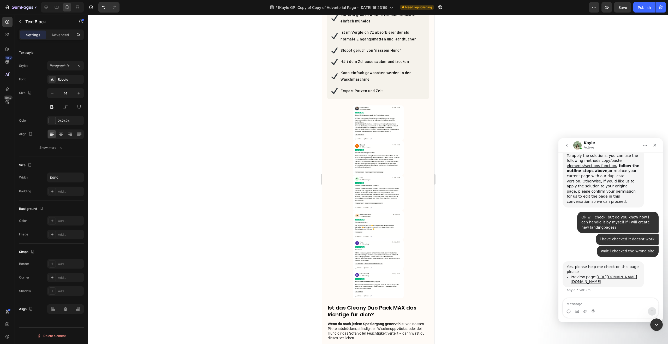
scroll to position [544, 0]
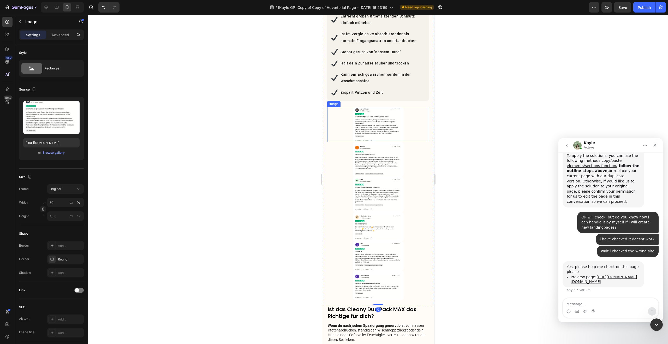
click at [363, 111] on img at bounding box center [377, 124] width 51 height 35
click at [56, 203] on input "50" at bounding box center [65, 202] width 37 height 9
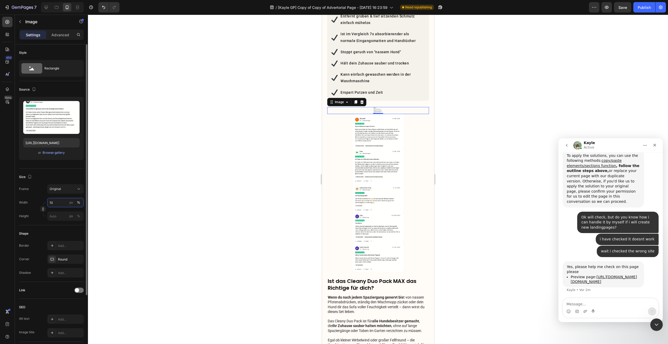
type input "100"
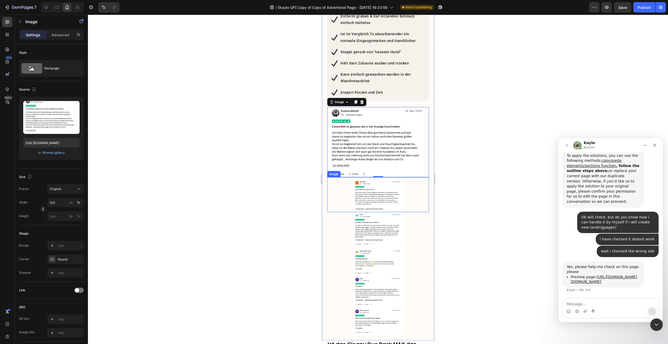
click at [364, 194] on img at bounding box center [377, 194] width 51 height 35
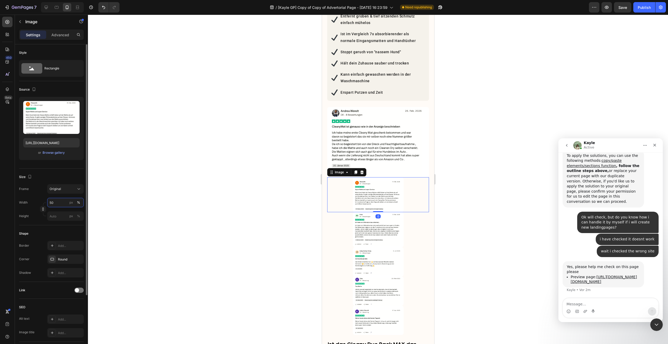
click at [56, 201] on input "50" at bounding box center [65, 202] width 37 height 9
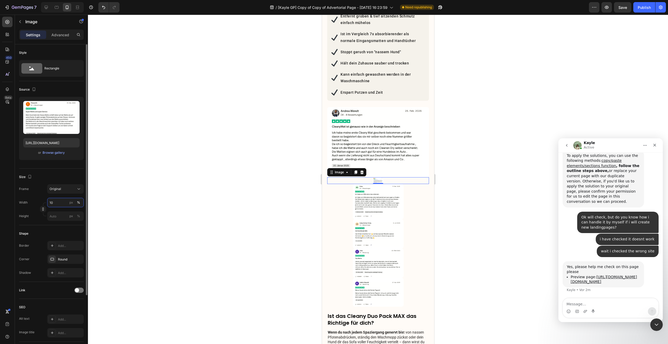
type input "100"
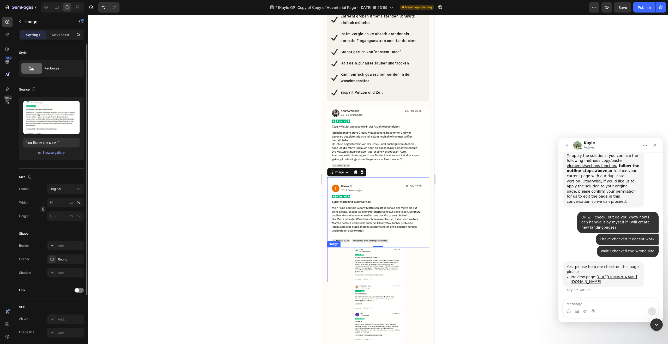
click at [352, 251] on img at bounding box center [377, 264] width 51 height 35
click at [58, 202] on input "50" at bounding box center [65, 202] width 37 height 9
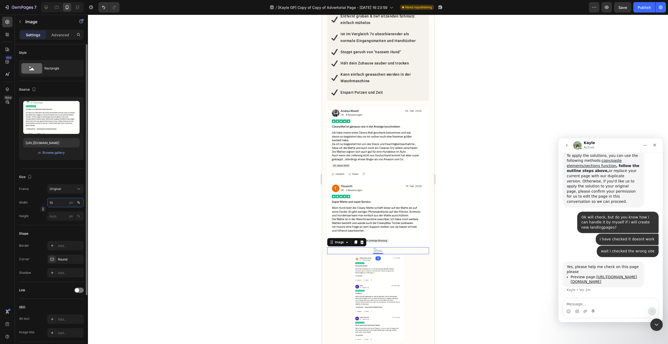
type input "100"
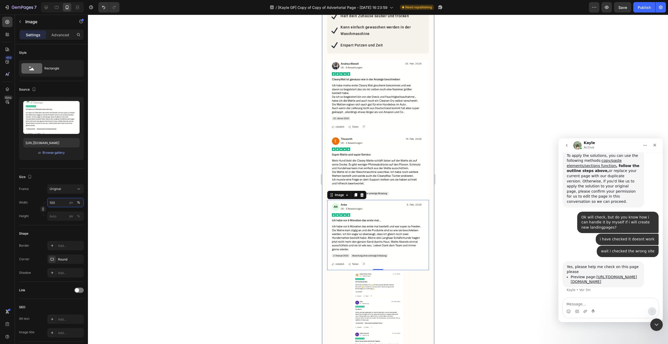
scroll to position [601, 0]
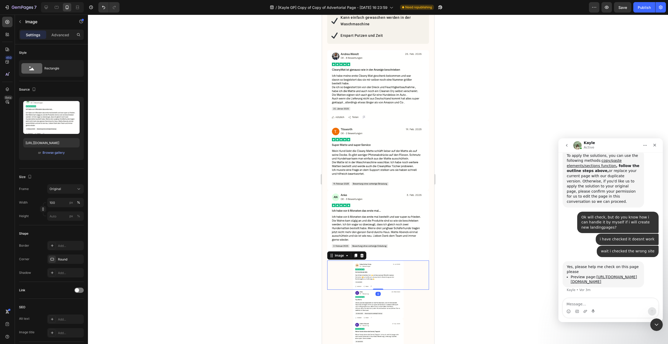
drag, startPoint x: 339, startPoint y: 268, endPoint x: 324, endPoint y: 260, distance: 17.2
click at [339, 268] on div at bounding box center [378, 274] width 102 height 29
click at [59, 201] on input "50" at bounding box center [65, 202] width 37 height 9
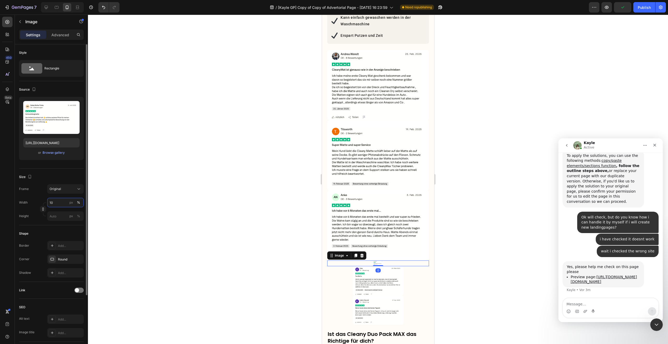
type input "100"
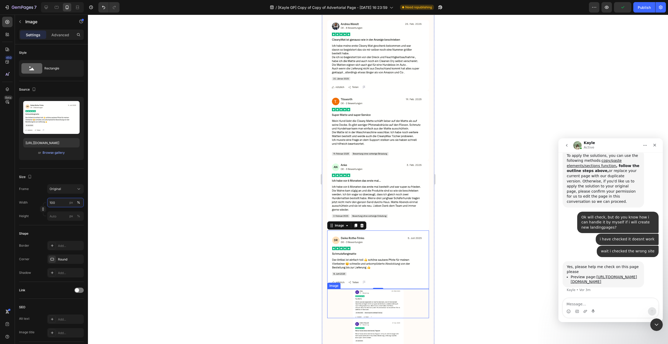
scroll to position [631, 0]
click at [391, 293] on img at bounding box center [377, 302] width 51 height 29
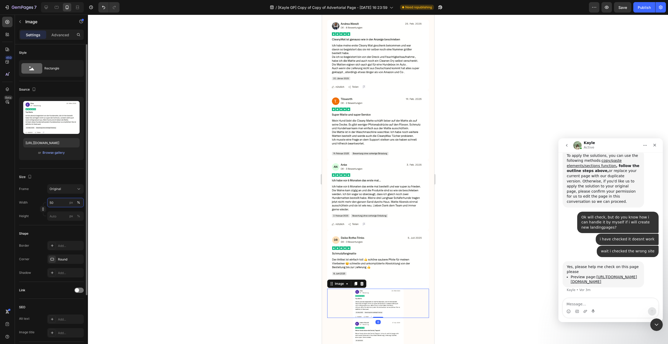
click at [56, 203] on input "50" at bounding box center [65, 202] width 37 height 9
type input "100"
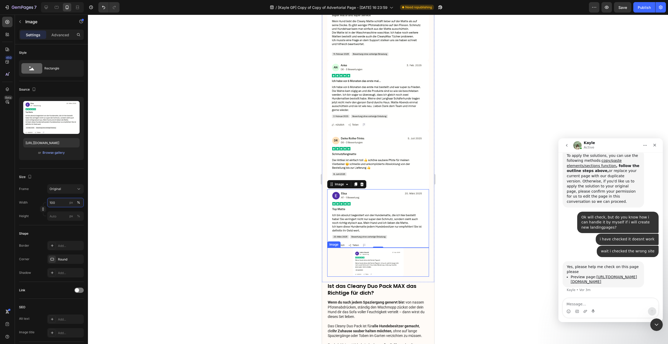
scroll to position [733, 0]
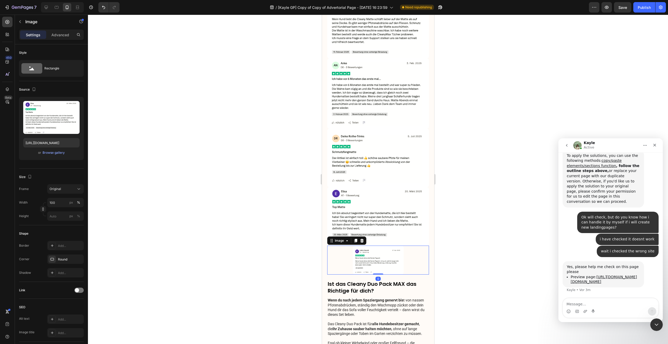
drag, startPoint x: 372, startPoint y: 250, endPoint x: 367, endPoint y: 248, distance: 6.1
click at [372, 250] on img at bounding box center [377, 259] width 51 height 29
click at [55, 203] on input "50" at bounding box center [65, 202] width 37 height 9
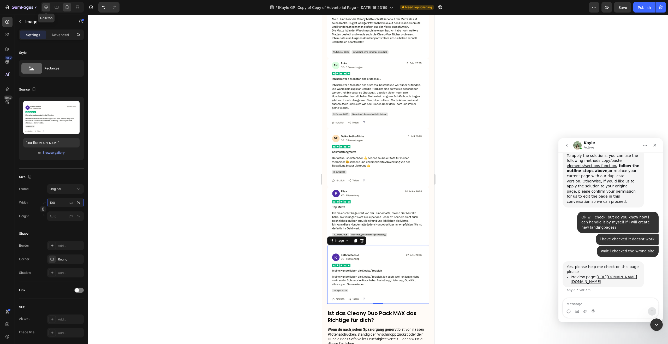
type input "100"
click at [45, 7] on icon at bounding box center [46, 7] width 3 height 3
type input "https://cdn.shopify.com/s/files/1/0548/7978/0952/files/gempages_458127380590887…"
type input "50"
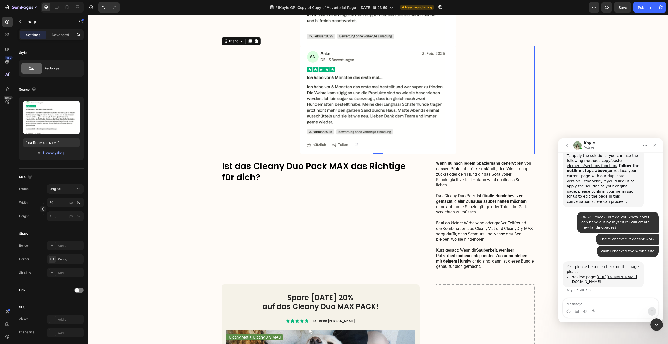
scroll to position [1211, 0]
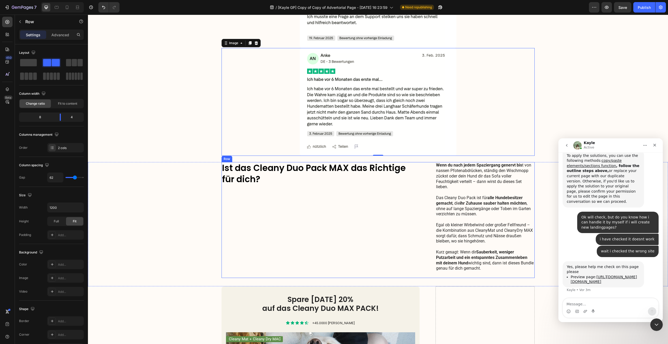
click at [324, 195] on div "Ist das Cleany Duo Pack MAX das Richtige für dich? Heading" at bounding box center [320, 220] width 198 height 116
click at [475, 196] on p "Wenn du nach jedem Spaziergang genervt bis t von nassen Pfotenabdrücken, ständi…" at bounding box center [485, 206] width 98 height 87
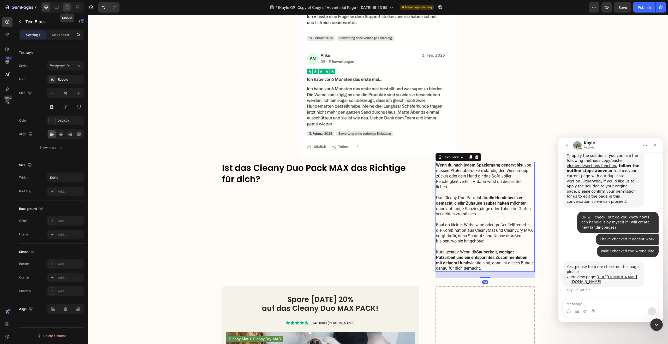
click at [65, 8] on icon at bounding box center [66, 7] width 5 height 5
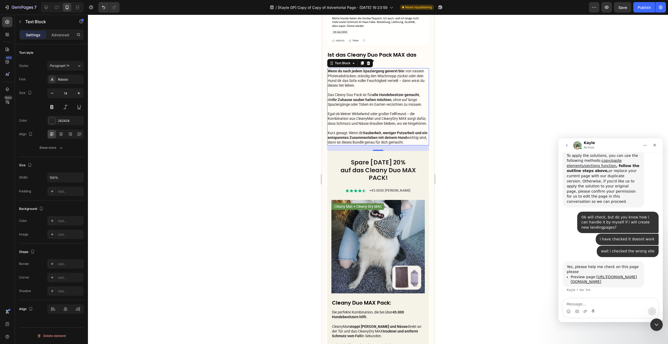
scroll to position [989, 0]
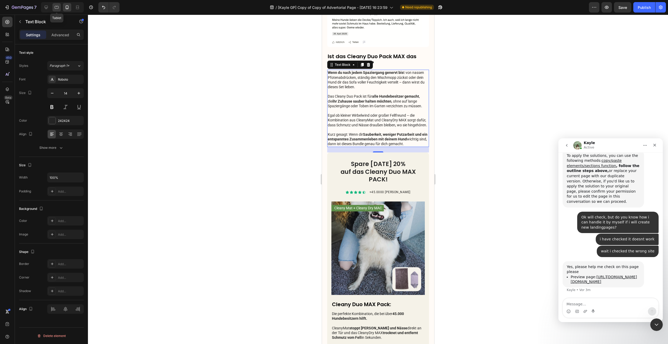
click at [56, 8] on icon at bounding box center [56, 7] width 5 height 5
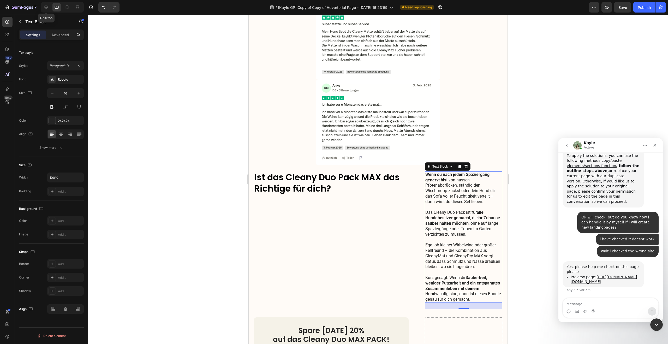
scroll to position [1160, 0]
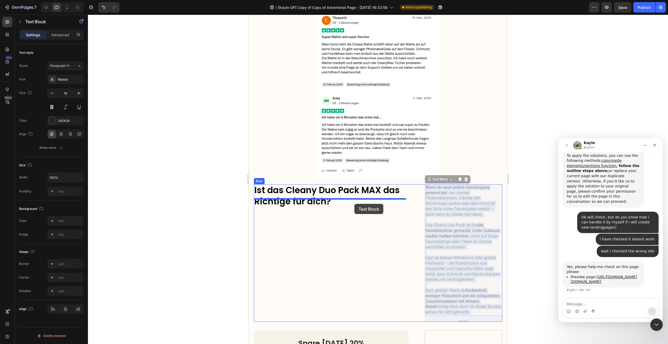
drag, startPoint x: 449, startPoint y: 196, endPoint x: 354, endPoint y: 204, distance: 95.8
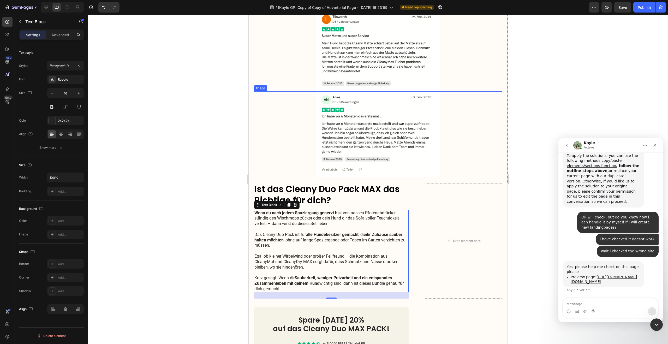
scroll to position [1161, 0]
click at [70, 8] on div at bounding box center [67, 7] width 8 height 8
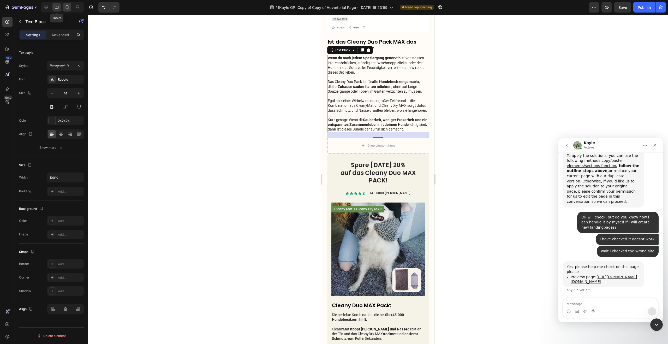
scroll to position [1009, 0]
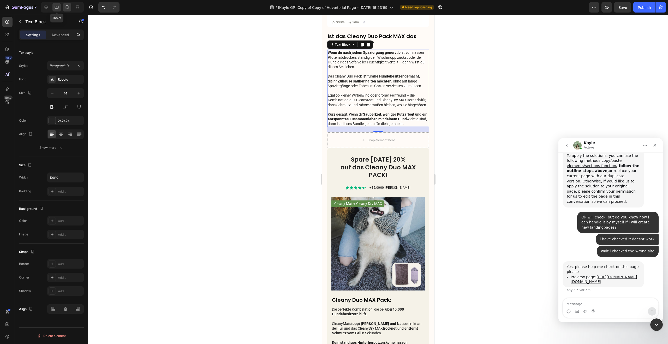
click at [58, 8] on icon at bounding box center [57, 7] width 4 height 3
type input "16"
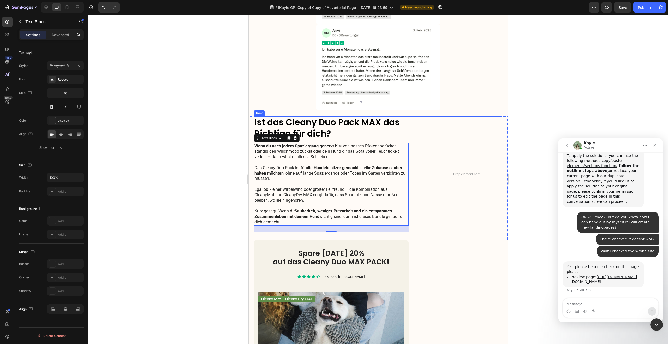
scroll to position [1226, 0]
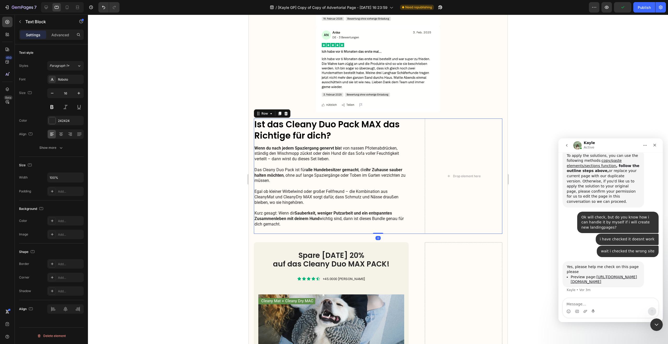
click at [415, 118] on div "Ist das Cleany Duo Pack MAX das Richtige für dich? Heading Wenn du nach jedem S…" at bounding box center [378, 175] width 248 height 115
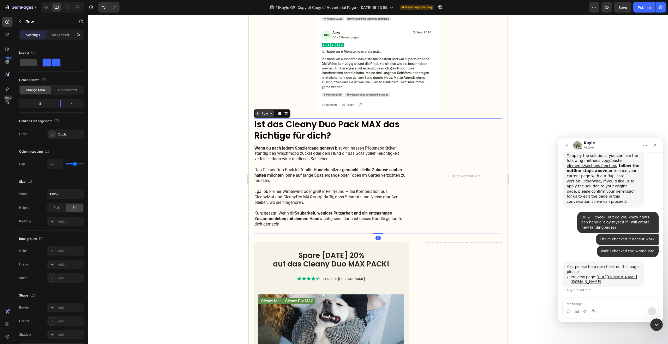
click at [264, 111] on div "Row" at bounding box center [264, 113] width 9 height 5
click at [29, 64] on span at bounding box center [28, 62] width 17 height 7
type input "0"
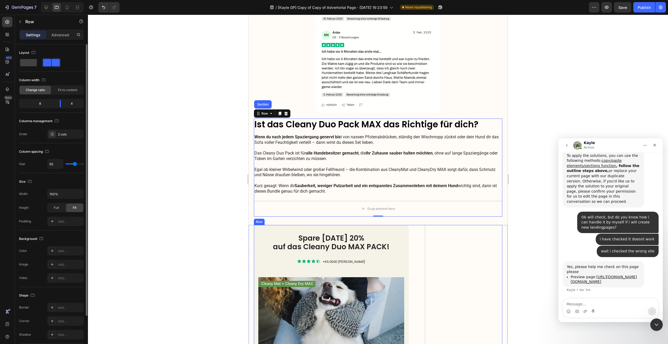
click at [32, 64] on span at bounding box center [28, 62] width 17 height 7
type input "0"
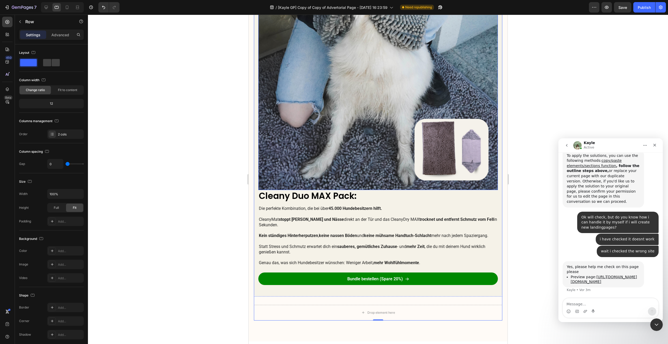
scroll to position [1541, 0]
click at [70, 9] on div at bounding box center [67, 7] width 8 height 8
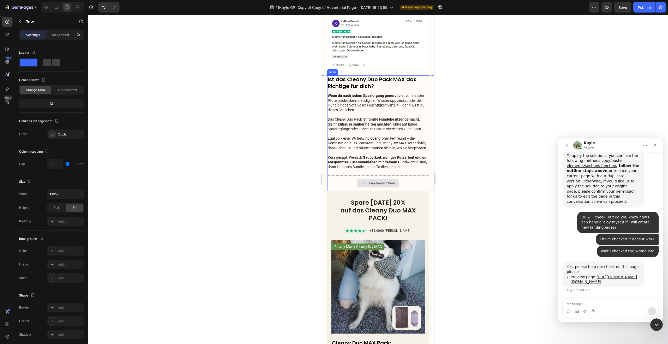
scroll to position [967, 0]
click at [398, 175] on div "Drop element here" at bounding box center [378, 183] width 102 height 16
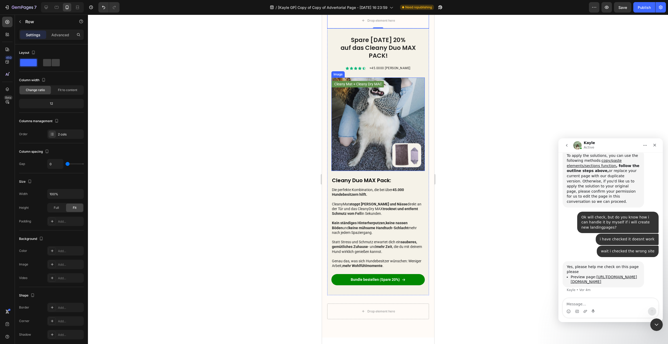
scroll to position [1114, 0]
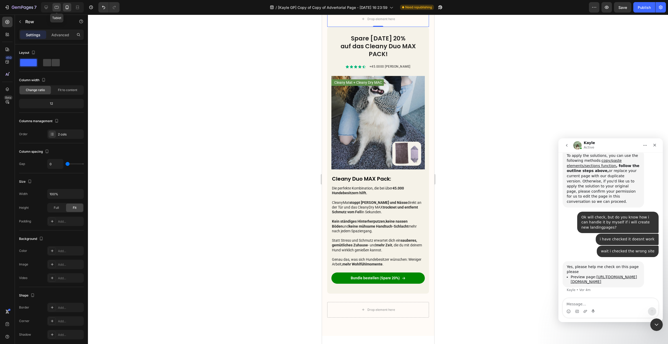
click at [56, 5] on icon at bounding box center [56, 7] width 5 height 5
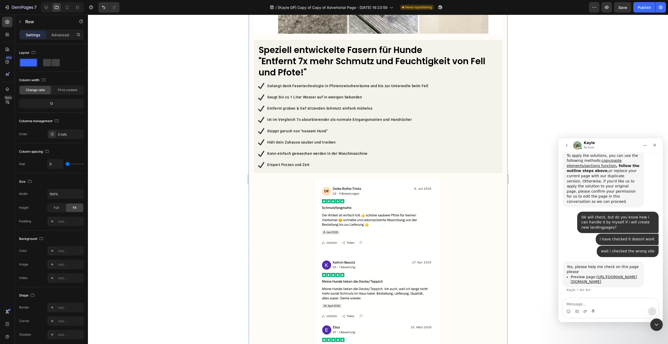
scroll to position [684, 0]
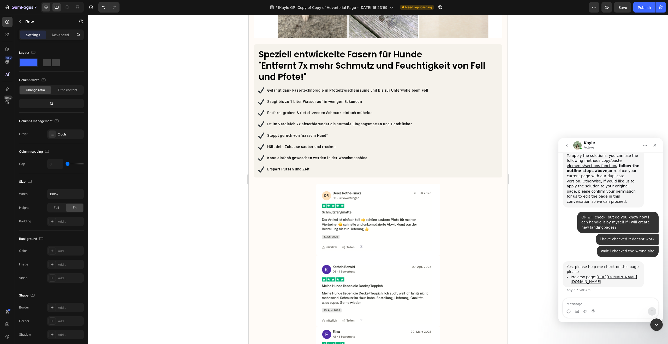
click at [47, 7] on icon at bounding box center [46, 7] width 5 height 5
type input "62"
type input "1200"
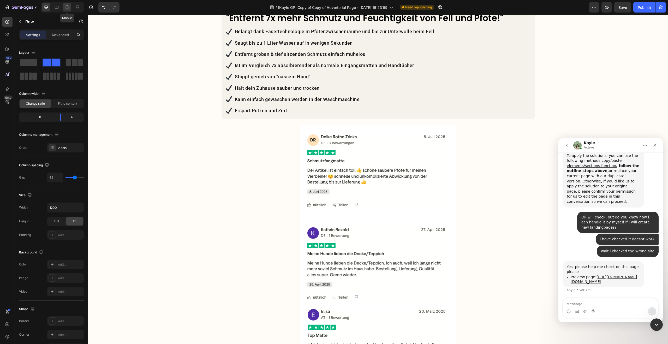
click at [69, 10] on div at bounding box center [67, 7] width 8 height 8
type input "0"
type input "100%"
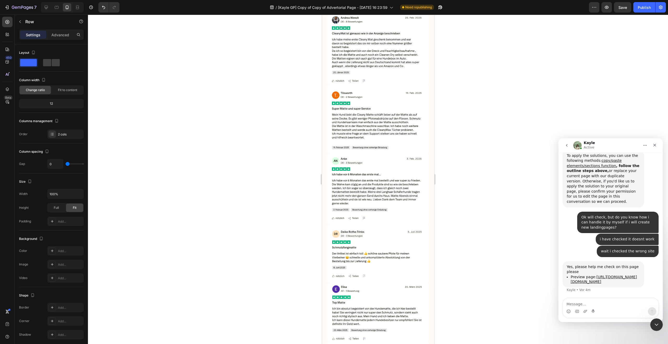
scroll to position [647, 0]
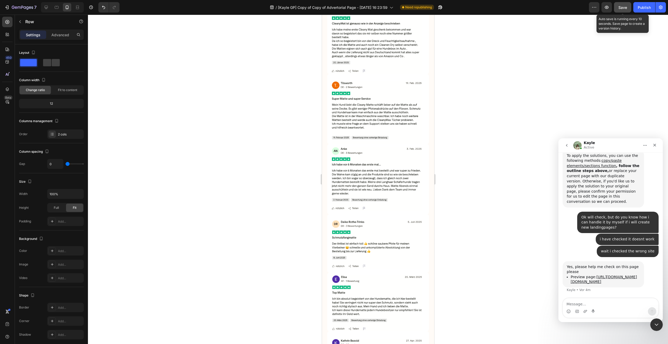
click at [619, 7] on span "Save" at bounding box center [622, 7] width 9 height 4
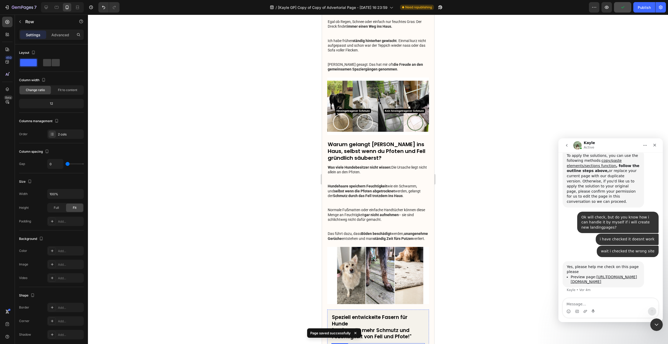
scroll to position [0, 0]
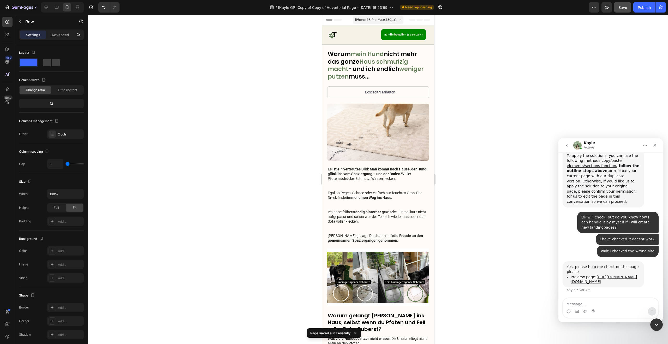
click at [390, 22] on div "iPhone 15 Pro Max ( 430 px)" at bounding box center [377, 20] width 51 height 8
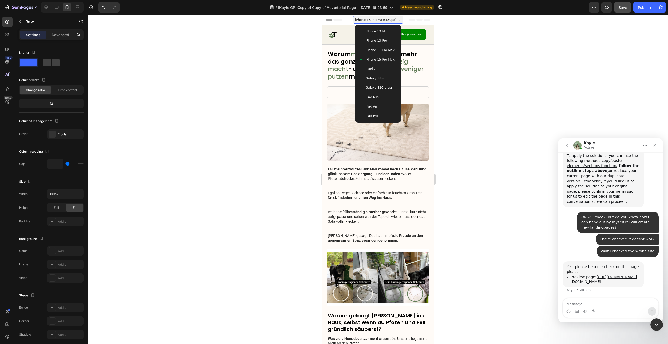
click at [381, 54] on div "iPhone 11 Pro Max" at bounding box center [378, 49] width 42 height 9
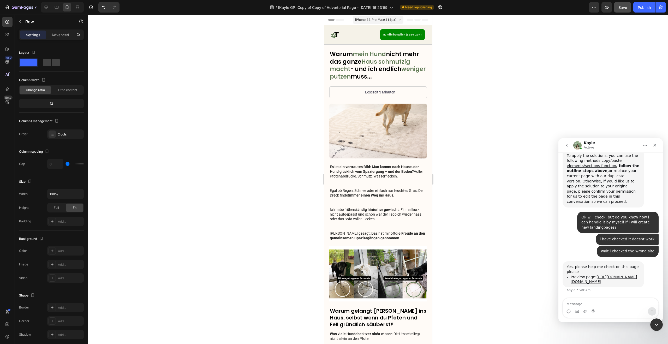
click at [382, 20] on span "iPhone 11 Pro Max ( 414 px)" at bounding box center [375, 19] width 41 height 5
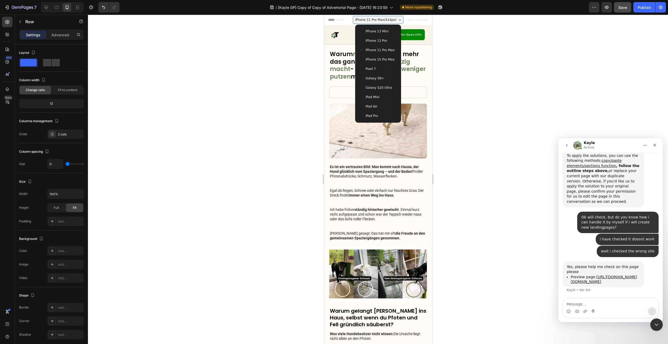
click at [376, 36] on div "iPhone 13 Pro" at bounding box center [378, 40] width 42 height 9
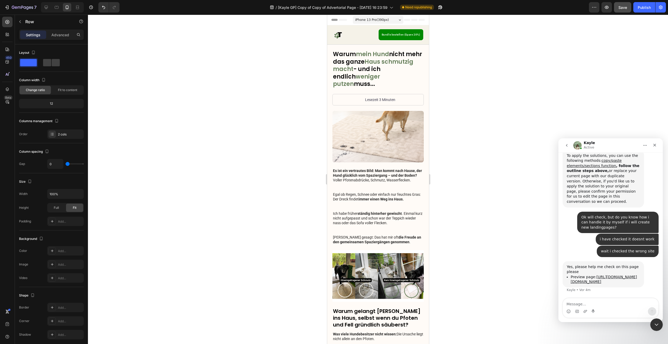
click at [379, 22] on span "iPhone 13 Pro ( 390 px)" at bounding box center [372, 19] width 34 height 5
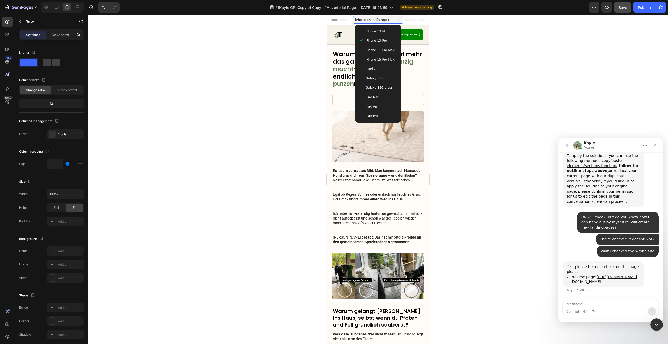
drag, startPoint x: 380, startPoint y: 32, endPoint x: 380, endPoint y: 21, distance: 10.2
click at [380, 32] on span "iPhone 13 Mini" at bounding box center [376, 31] width 23 height 5
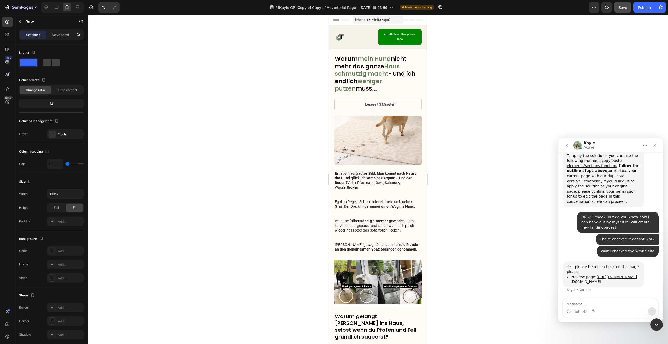
click at [382, 20] on span "iPhone 13 Mini ( 375 px)" at bounding box center [372, 19] width 35 height 5
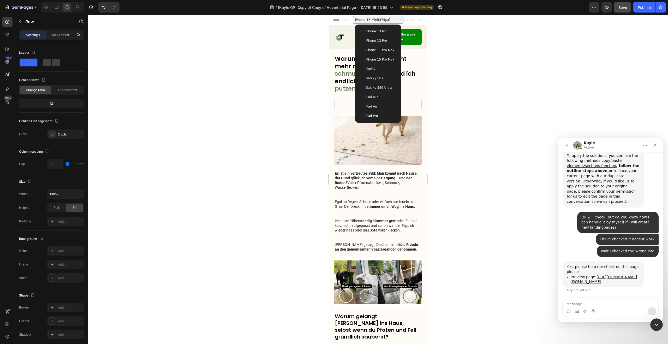
click at [374, 67] on div "Pixel 7" at bounding box center [378, 68] width 38 height 5
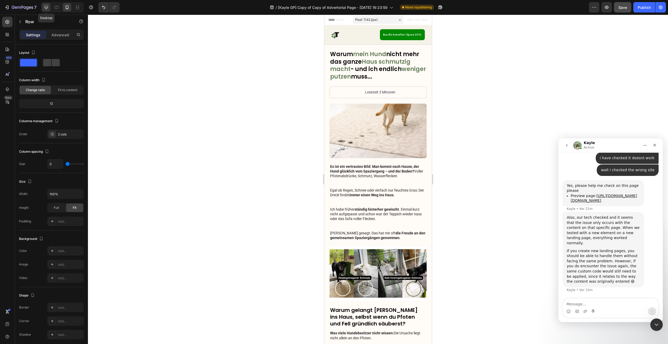
click at [49, 9] on icon at bounding box center [46, 7] width 5 height 5
type input "62"
type input "1200"
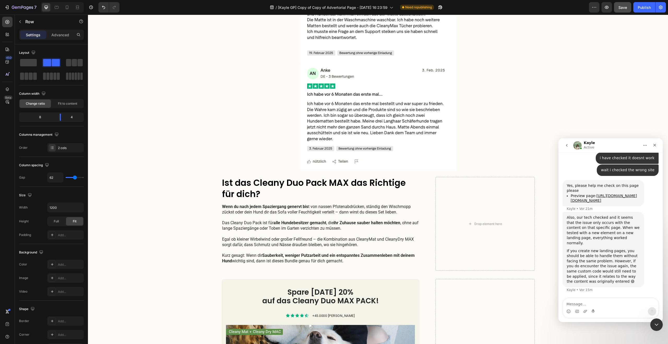
scroll to position [1202, 0]
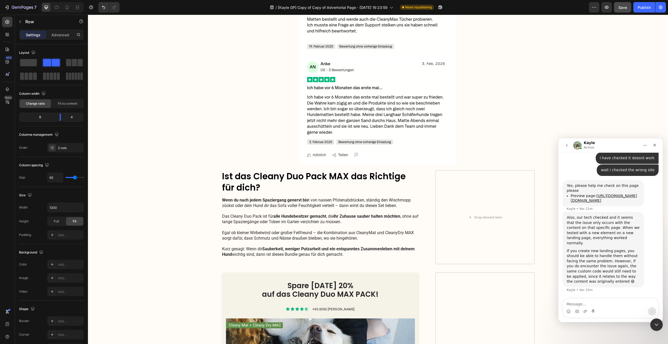
click at [426, 176] on div "Ist das Cleany Duo Pack MAX das Richtige für dich? Heading Wenn du nach jedem S…" at bounding box center [377, 217] width 313 height 94
click at [442, 177] on div "Drop element here" at bounding box center [484, 217] width 99 height 94
drag, startPoint x: 336, startPoint y: 176, endPoint x: 329, endPoint y: 176, distance: 7.3
click at [336, 176] on h2 "Ist das Cleany Duo Pack MAX das Richtige für dich?" at bounding box center [320, 181] width 198 height 23
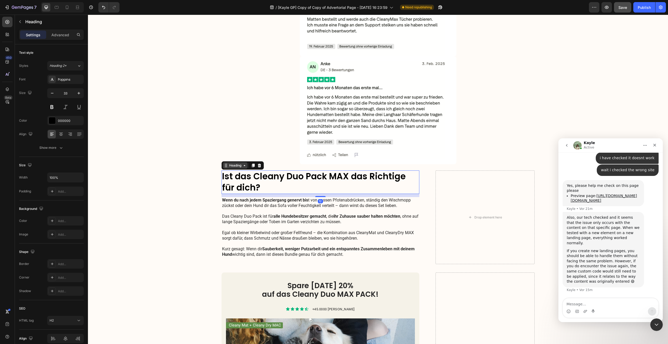
drag, startPoint x: 239, startPoint y: 166, endPoint x: 234, endPoint y: 164, distance: 5.0
click at [239, 166] on div "Heading" at bounding box center [235, 165] width 14 height 5
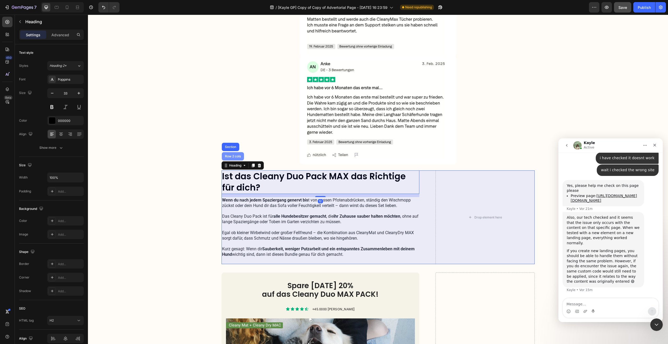
click at [231, 157] on div "Row 2 cols" at bounding box center [233, 156] width 18 height 3
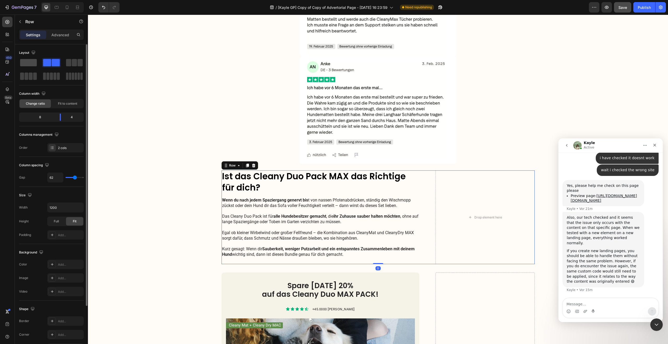
click at [31, 62] on span at bounding box center [28, 62] width 17 height 7
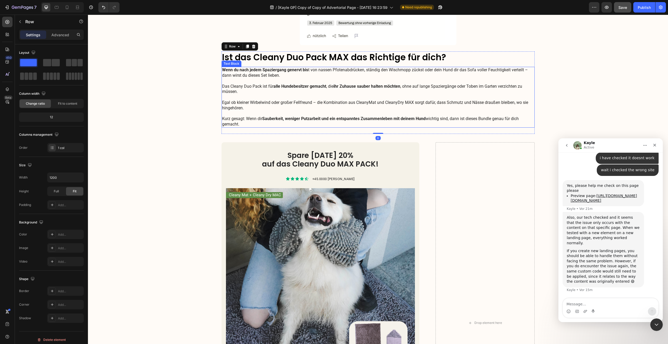
scroll to position [1322, 0]
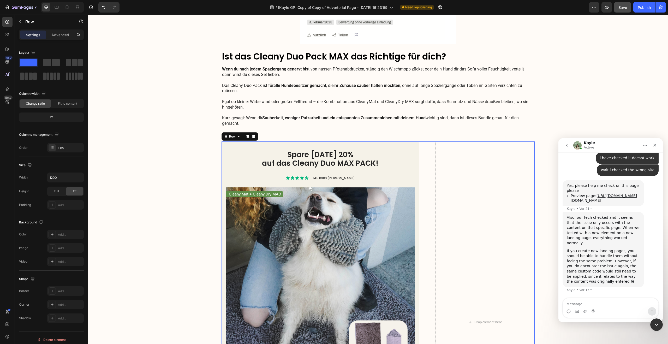
click at [422, 143] on div "Spare heute 20% auf das Cleany Duo MAX PACK! Heading Icon Icon Icon Icon Icon I…" at bounding box center [377, 321] width 313 height 361
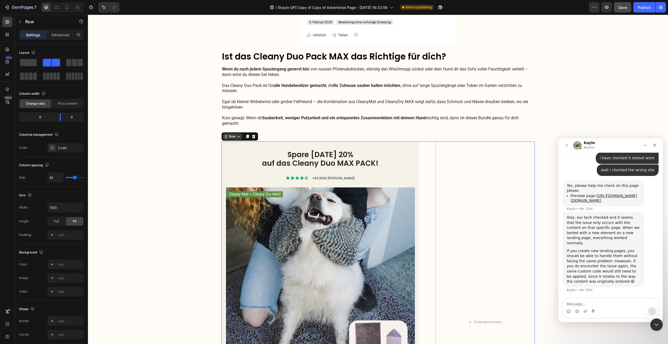
click at [228, 134] on div "Row" at bounding box center [232, 136] width 9 height 5
click at [32, 64] on span at bounding box center [28, 62] width 17 height 7
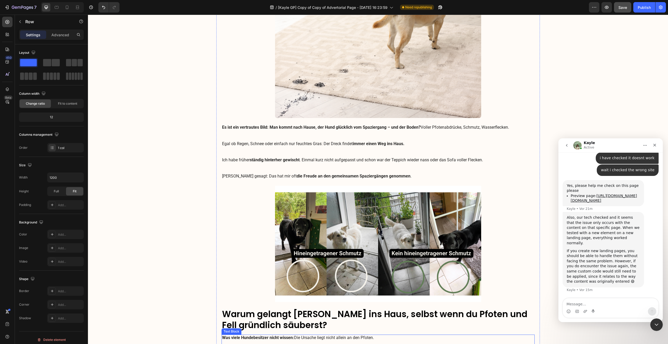
scroll to position [0, 0]
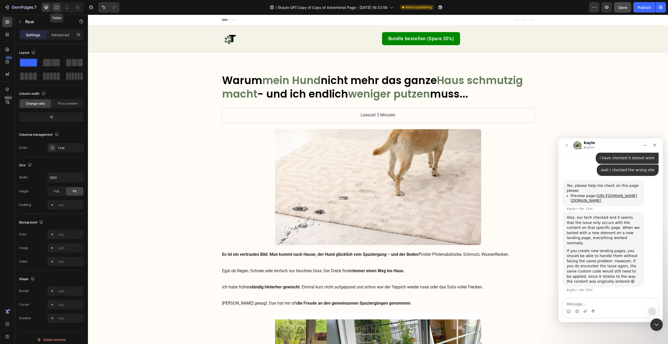
click at [59, 7] on icon at bounding box center [56, 7] width 5 height 5
type input "100%"
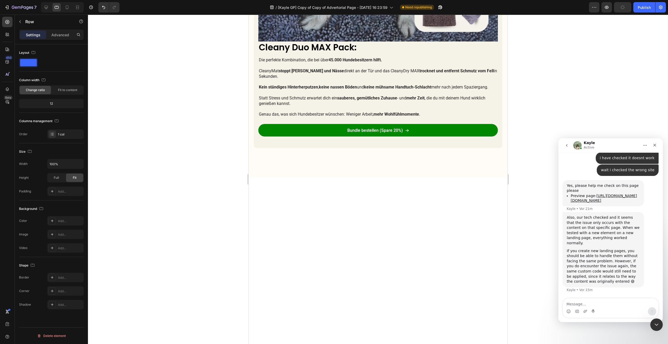
scroll to position [1722, 0]
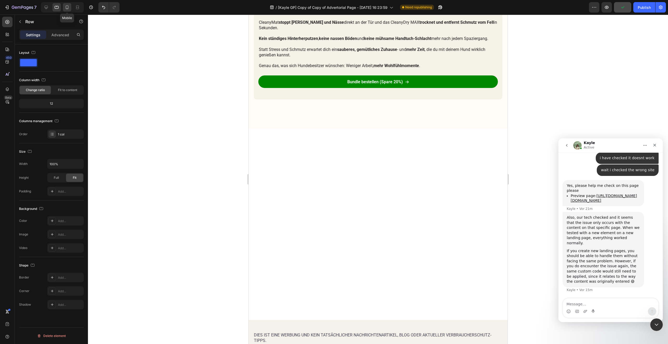
click at [67, 5] on icon at bounding box center [66, 7] width 5 height 5
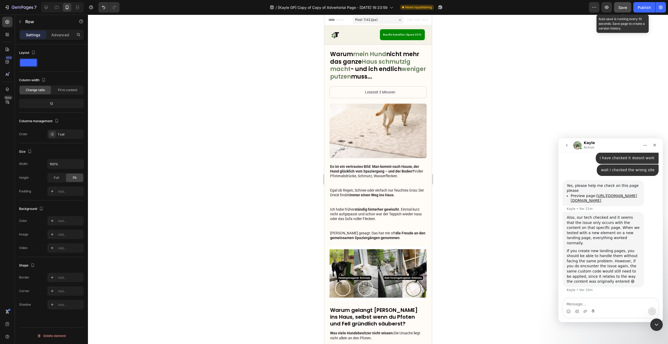
click at [623, 10] on div "Save" at bounding box center [622, 7] width 9 height 5
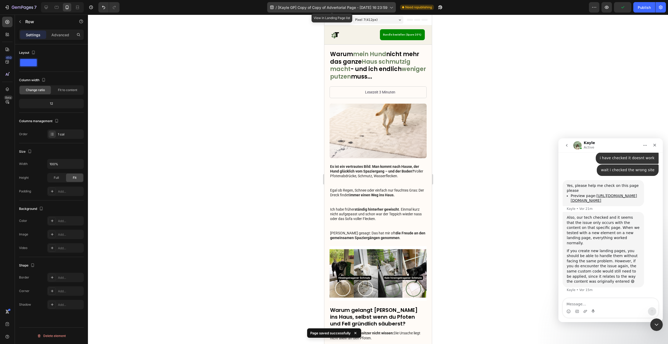
click at [335, 7] on span "[Kayle GP] Copy of Copy of Advertorial Page - Aug 27, 16:23:59" at bounding box center [333, 7] width 110 height 5
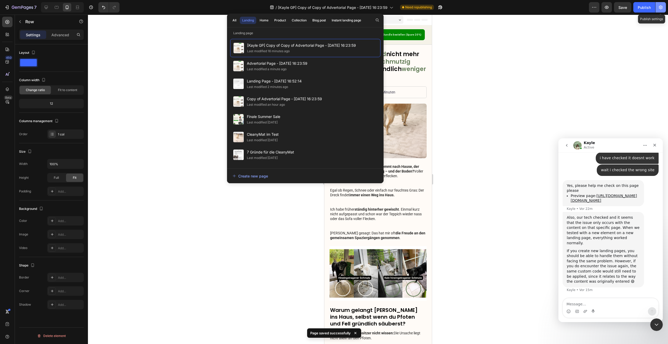
click at [658, 10] on button "button" at bounding box center [660, 7] width 10 height 10
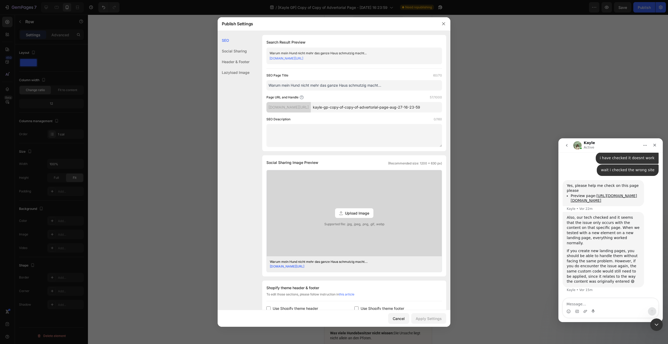
click at [365, 109] on input "kayle-gp-copy-of-copy-of-advertorial-page-aug-27-16-23-59" at bounding box center [376, 107] width 131 height 10
type input "adv_cleanyduo1"
click at [369, 86] on input "Warum mein Hund nicht mehr das ganze Haus schmutzig macht..." at bounding box center [354, 85] width 176 height 10
type input "1Warum mein Hund nicht mehr das ganze Haus schmutzig macht..."
click at [440, 317] on div "Apply Settings" at bounding box center [429, 318] width 26 height 5
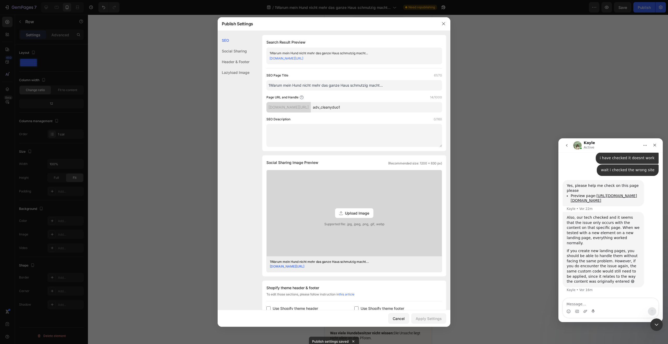
drag, startPoint x: 607, startPoint y: 45, endPoint x: 612, endPoint y: 43, distance: 4.9
click at [607, 45] on div at bounding box center [334, 172] width 668 height 344
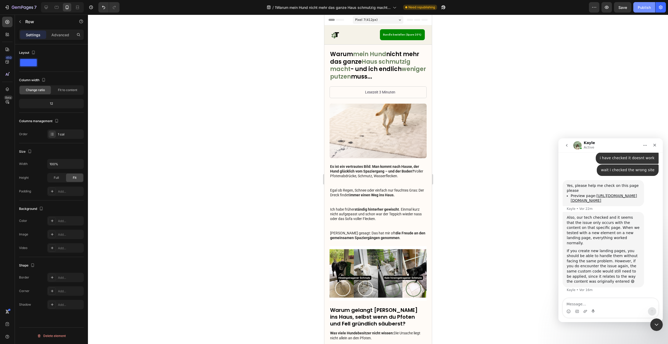
click at [646, 10] on div "Publish" at bounding box center [644, 7] width 13 height 5
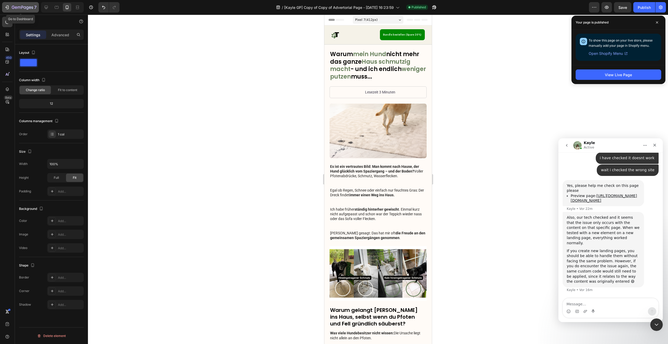
click at [24, 7] on icon "button" at bounding box center [24, 7] width 2 height 2
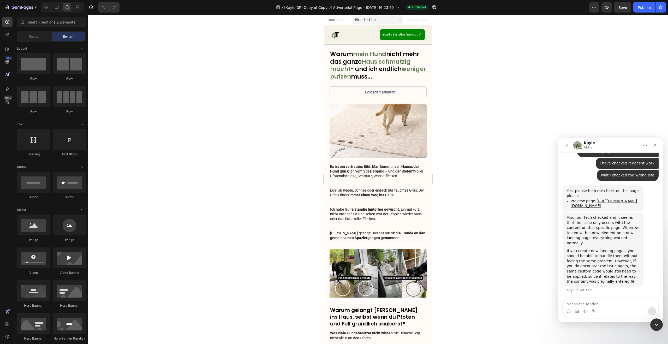
scroll to position [1278, 0]
click at [25, 8] on icon "button" at bounding box center [24, 7] width 2 height 2
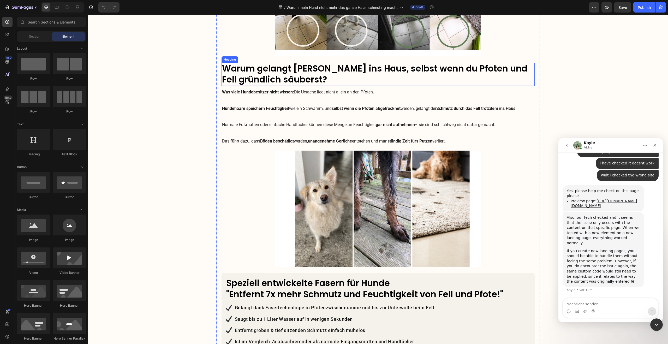
scroll to position [600, 0]
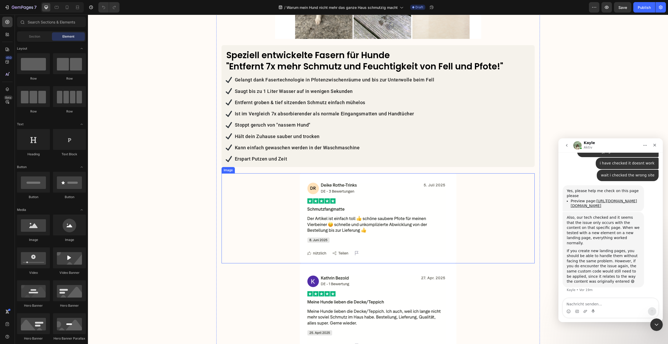
click at [371, 179] on img at bounding box center [378, 218] width 157 height 90
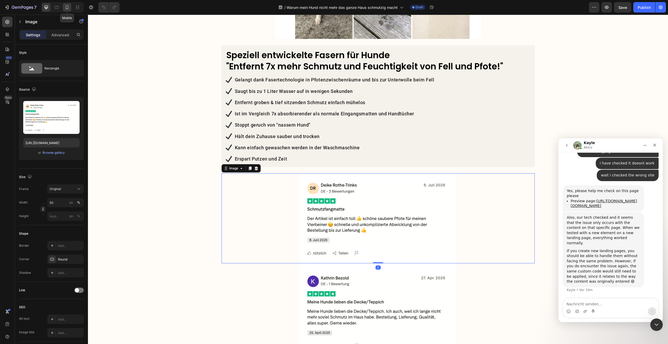
click at [67, 9] on icon at bounding box center [67, 7] width 3 height 4
type input "[URL][DOMAIN_NAME]"
type input "100"
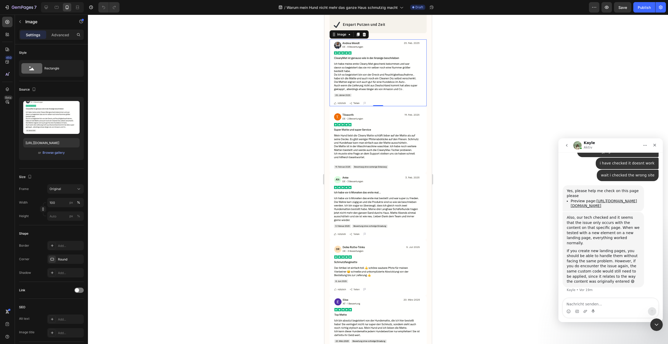
scroll to position [608, 0]
click at [371, 134] on img at bounding box center [377, 139] width 97 height 67
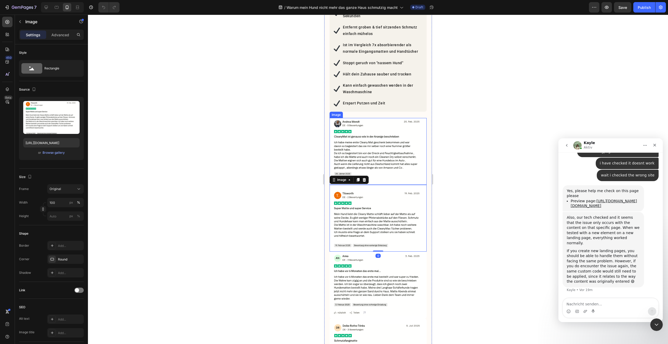
scroll to position [525, 0]
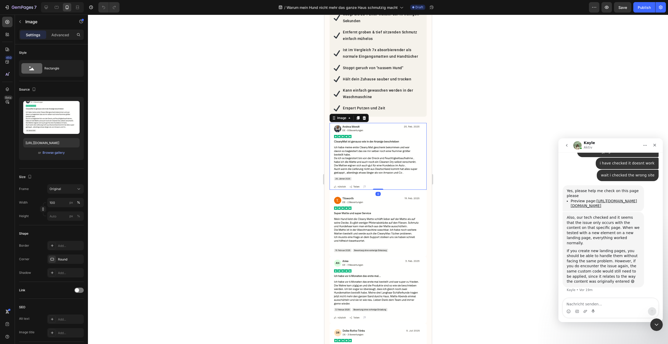
click at [372, 134] on img at bounding box center [377, 156] width 97 height 67
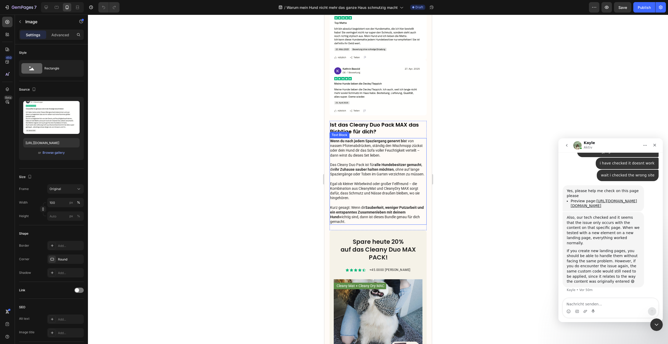
scroll to position [1278, 0]
click at [25, 9] on icon "button" at bounding box center [22, 7] width 21 height 4
